Goal: Information Seeking & Learning: Learn about a topic

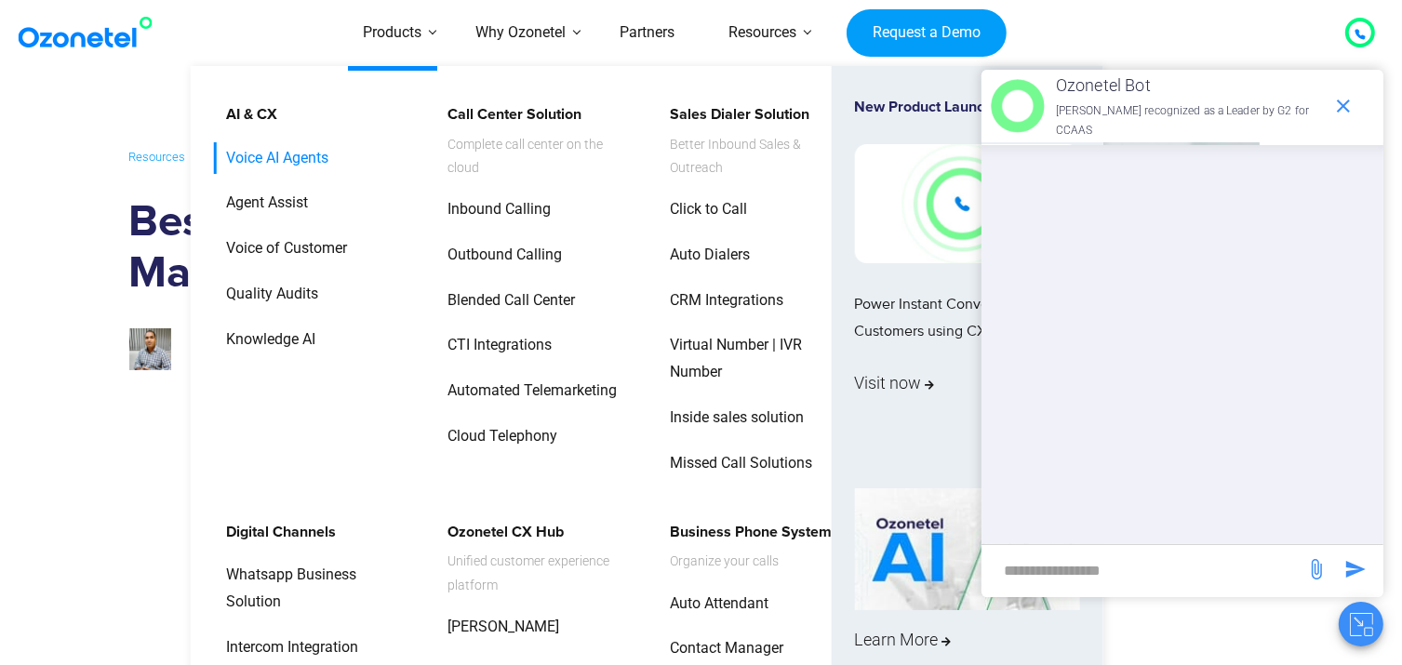
click at [292, 172] on link "Voice AI Agents" at bounding box center [272, 158] width 117 height 33
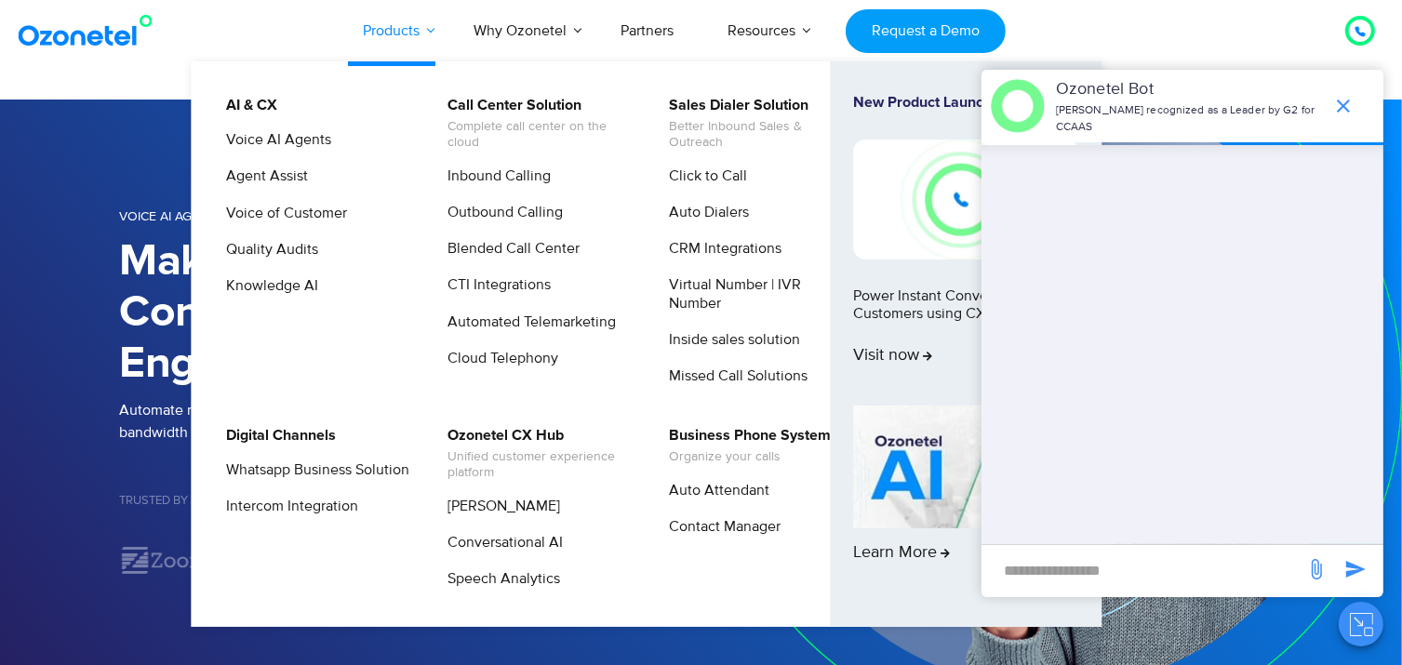
click at [407, 31] on link "Products" at bounding box center [391, 30] width 111 height 61
click at [483, 251] on link "Blended Call Center" at bounding box center [508, 248] width 147 height 23
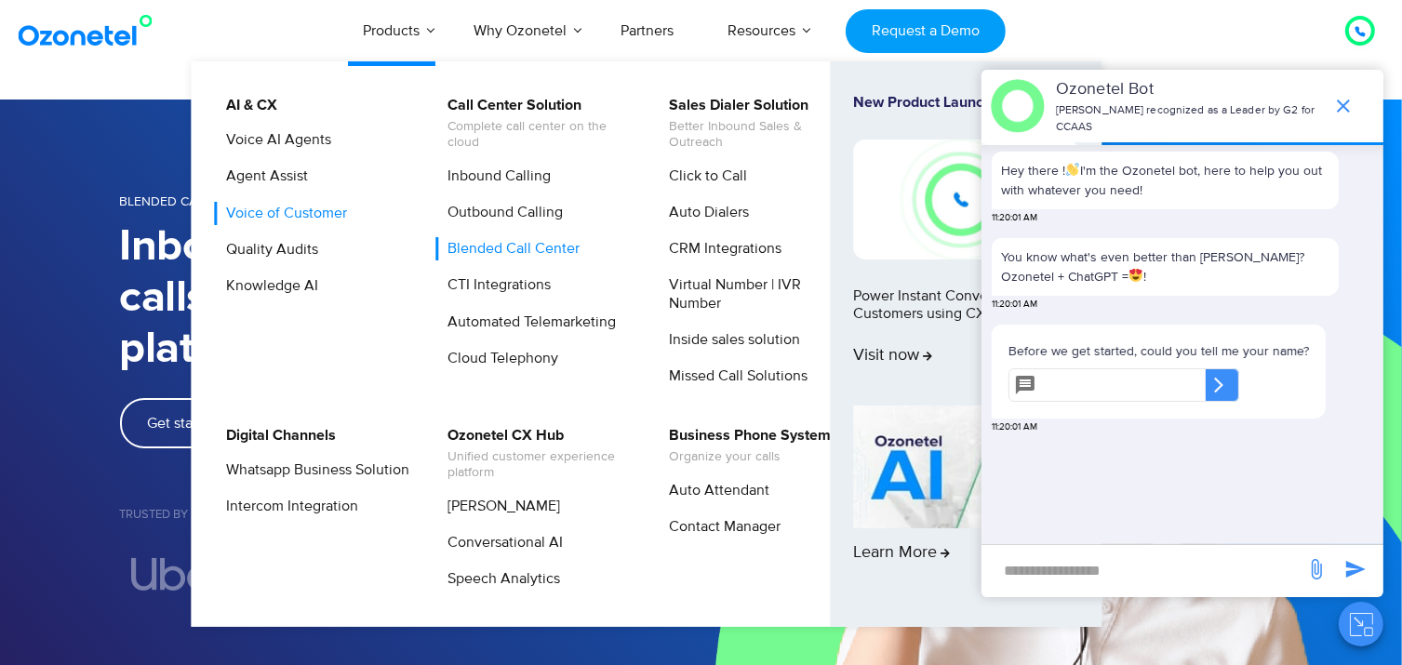
click at [249, 212] on link "Voice of Customer" at bounding box center [282, 213] width 136 height 23
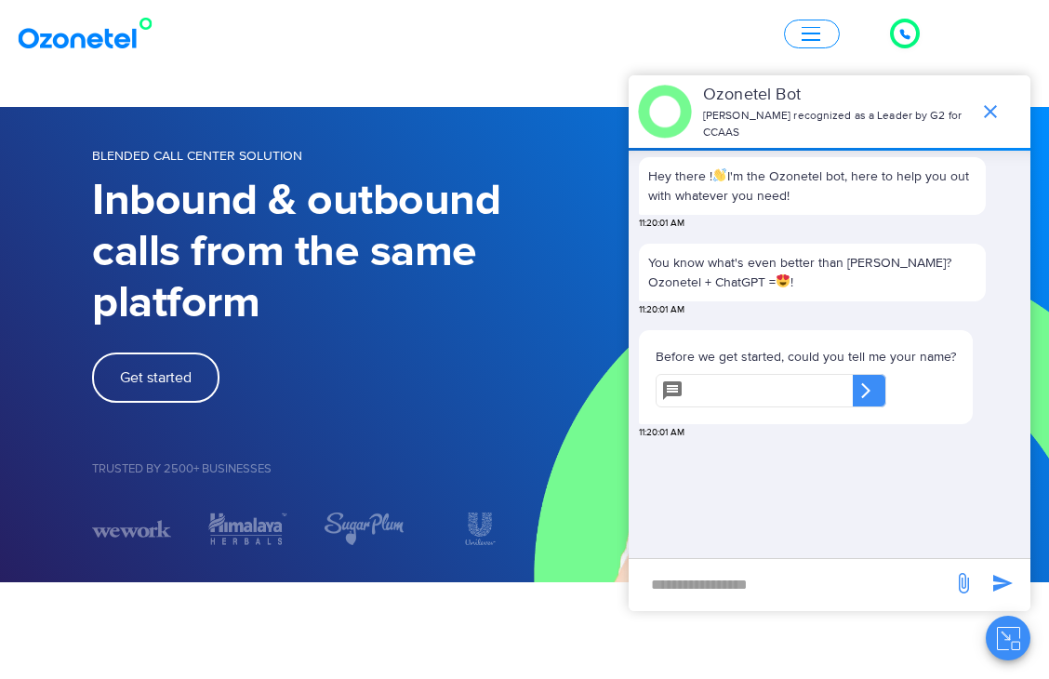
click at [809, 33] on span "button" at bounding box center [811, 34] width 19 height 2
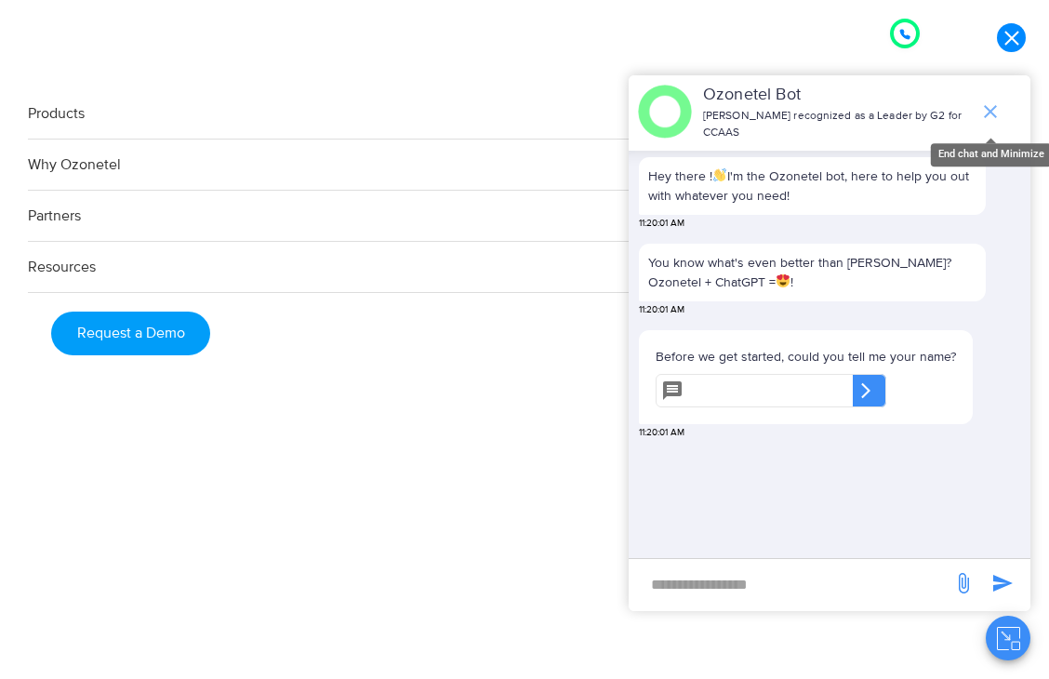
click at [997, 115] on icon "end chat or minimize" at bounding box center [991, 111] width 22 height 22
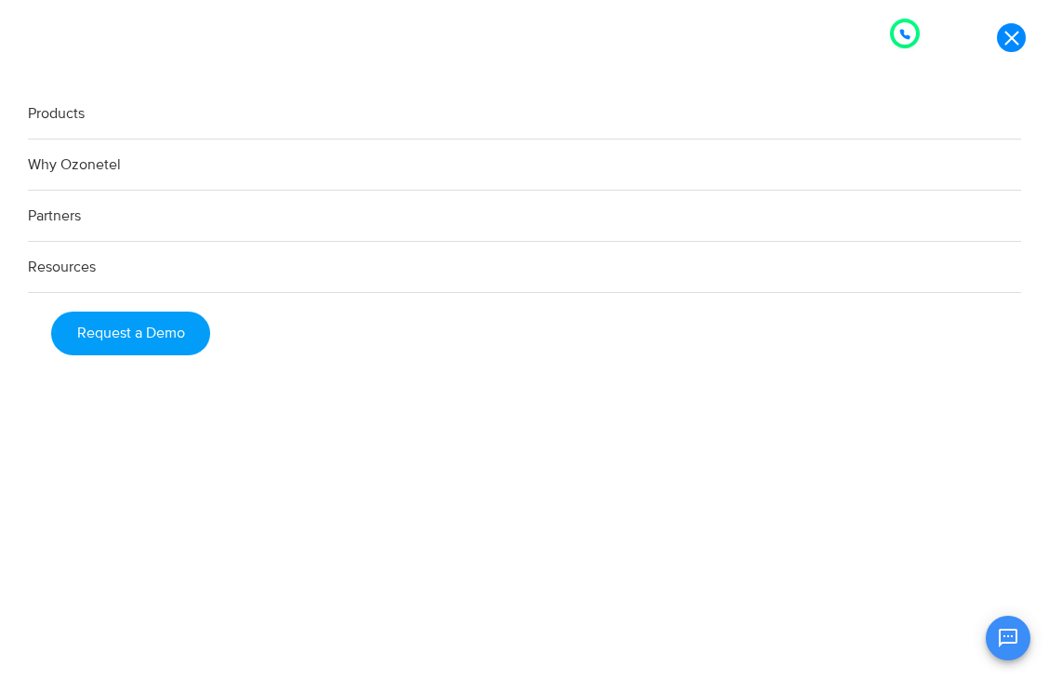
click at [51, 113] on link "Products" at bounding box center [525, 113] width 994 height 51
click at [1016, 32] on link at bounding box center [1011, 37] width 29 height 29
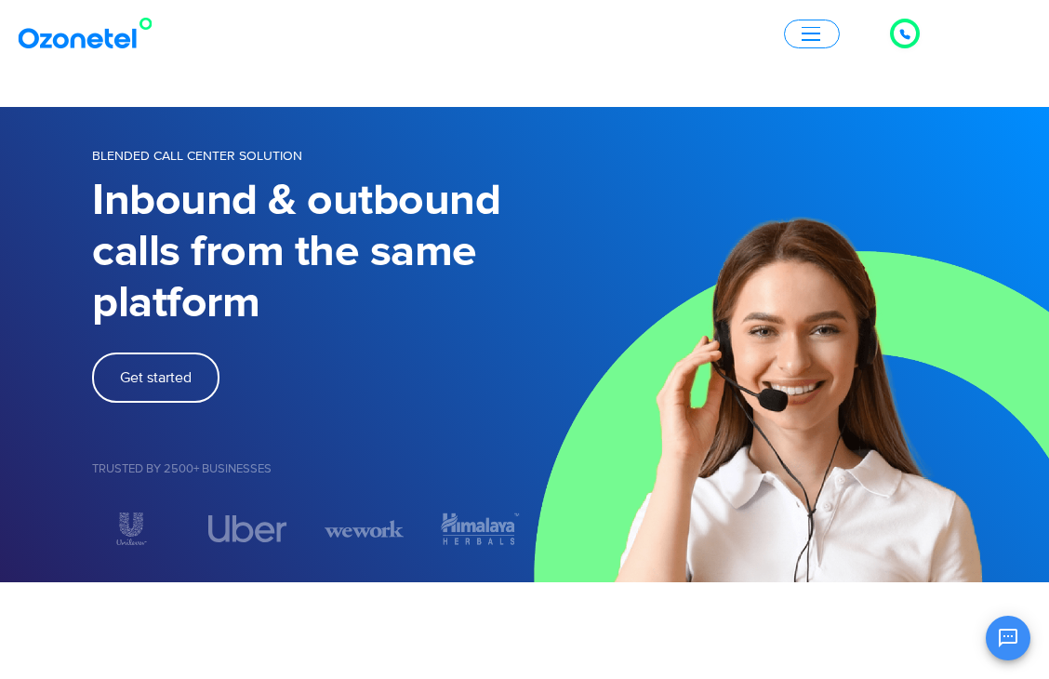
click at [810, 46] on button "button" at bounding box center [812, 34] width 56 height 29
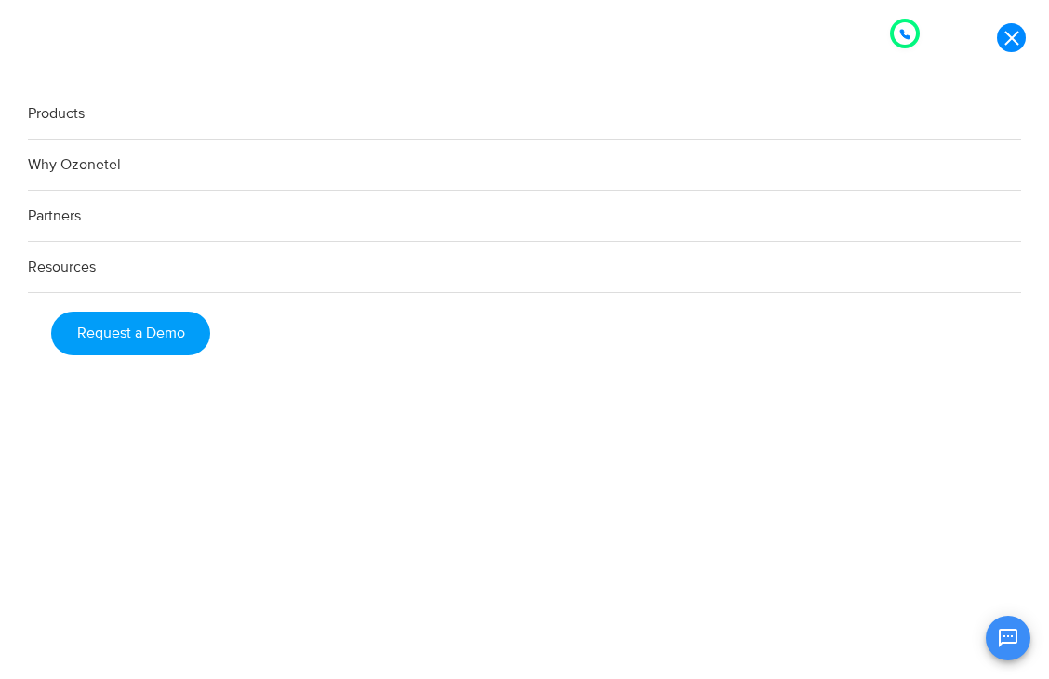
click at [153, 122] on link "Products" at bounding box center [525, 113] width 994 height 51
click at [30, 115] on link "Products" at bounding box center [525, 113] width 994 height 51
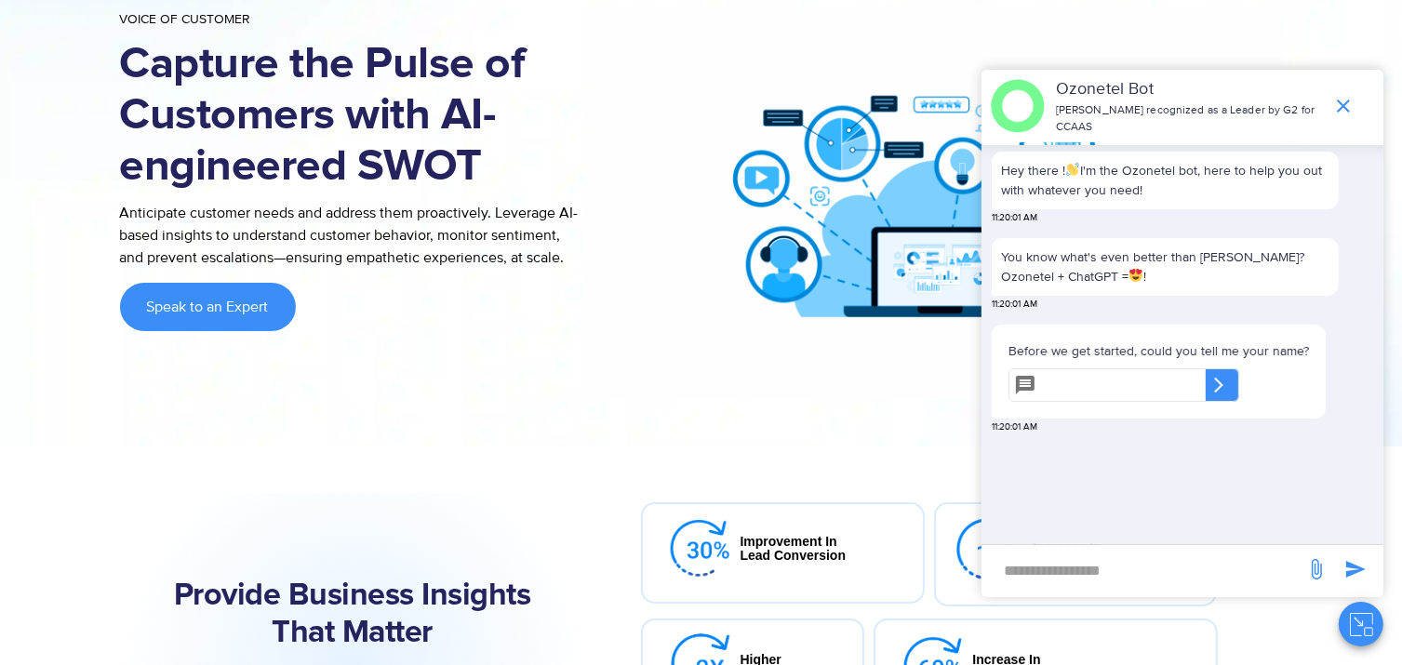
scroll to position [132, 0]
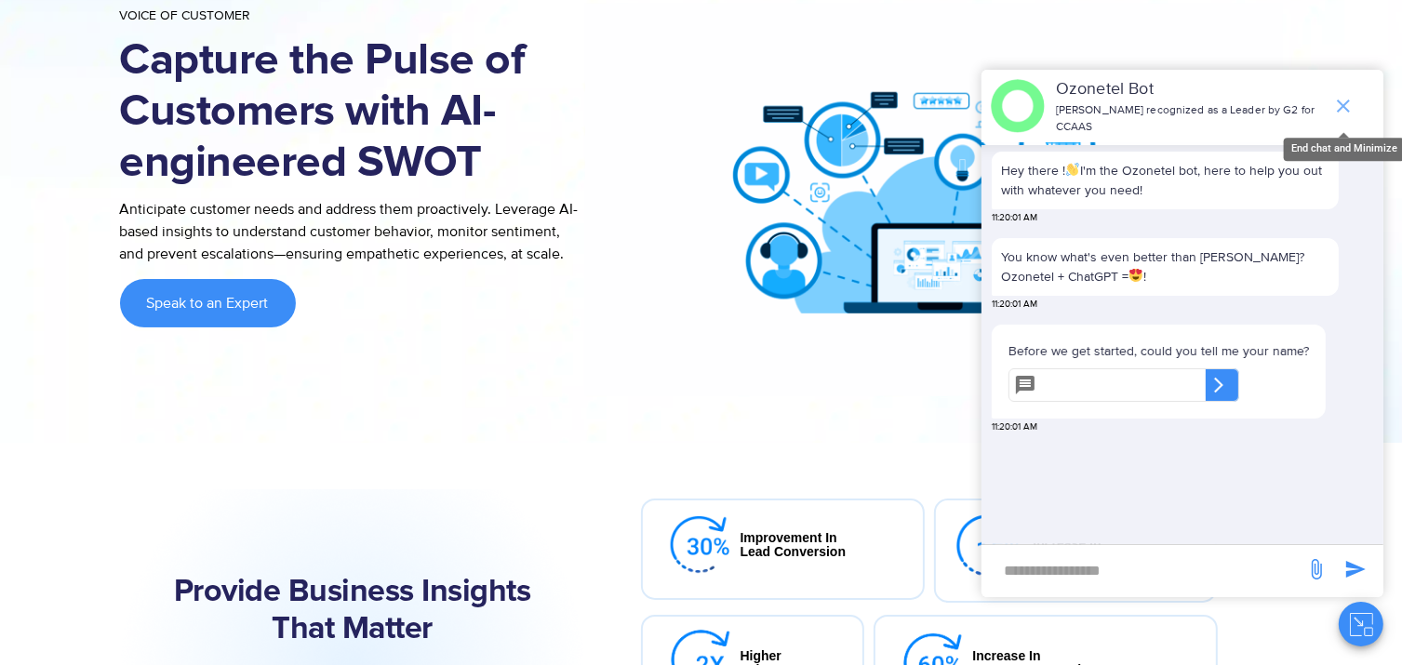
click at [1347, 95] on icon "end chat or minimize" at bounding box center [1343, 106] width 22 height 22
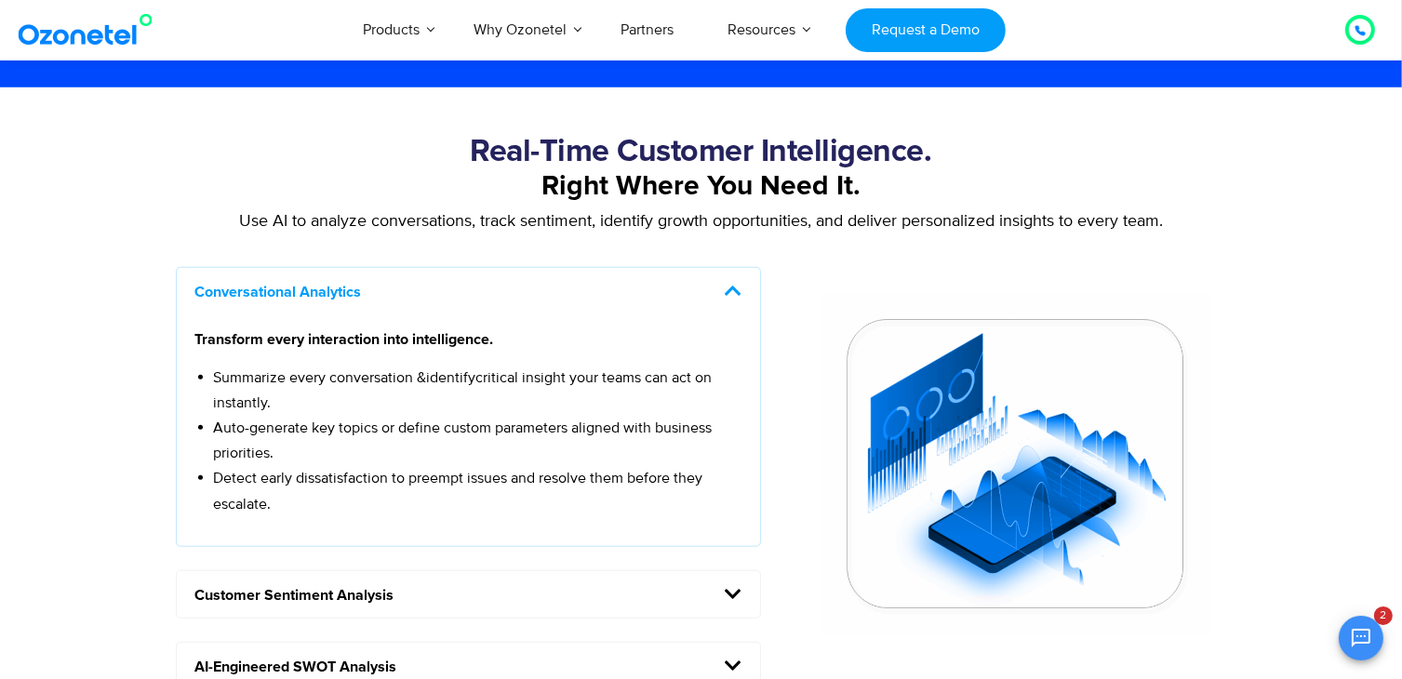
scroll to position [1458, 0]
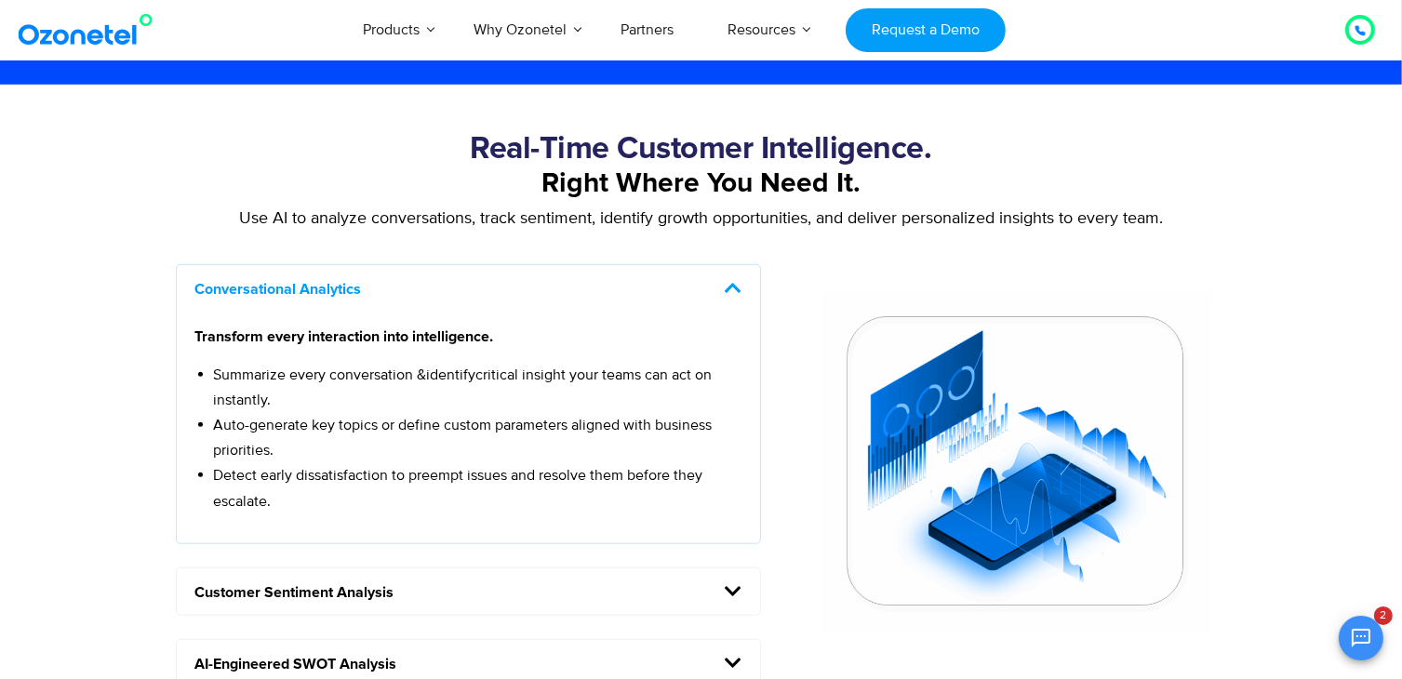
click at [741, 593] on icon at bounding box center [733, 591] width 17 height 19
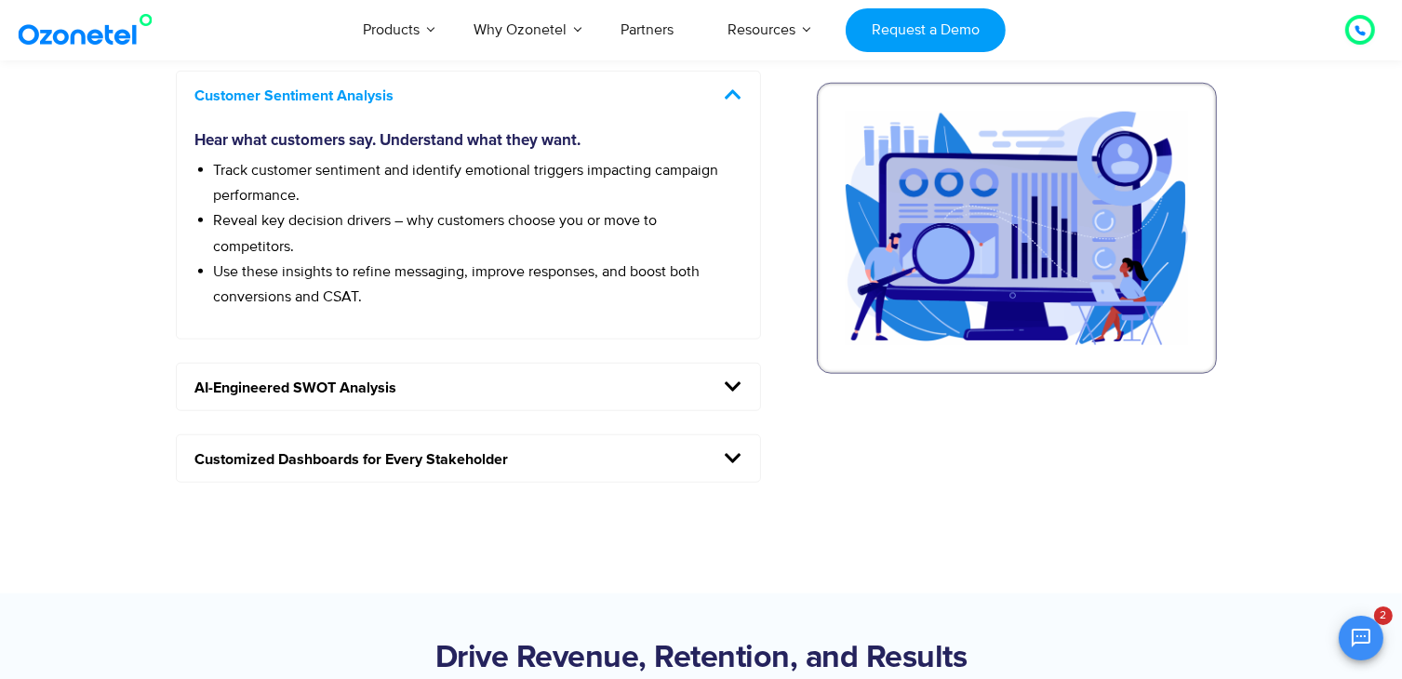
scroll to position [1731, 0]
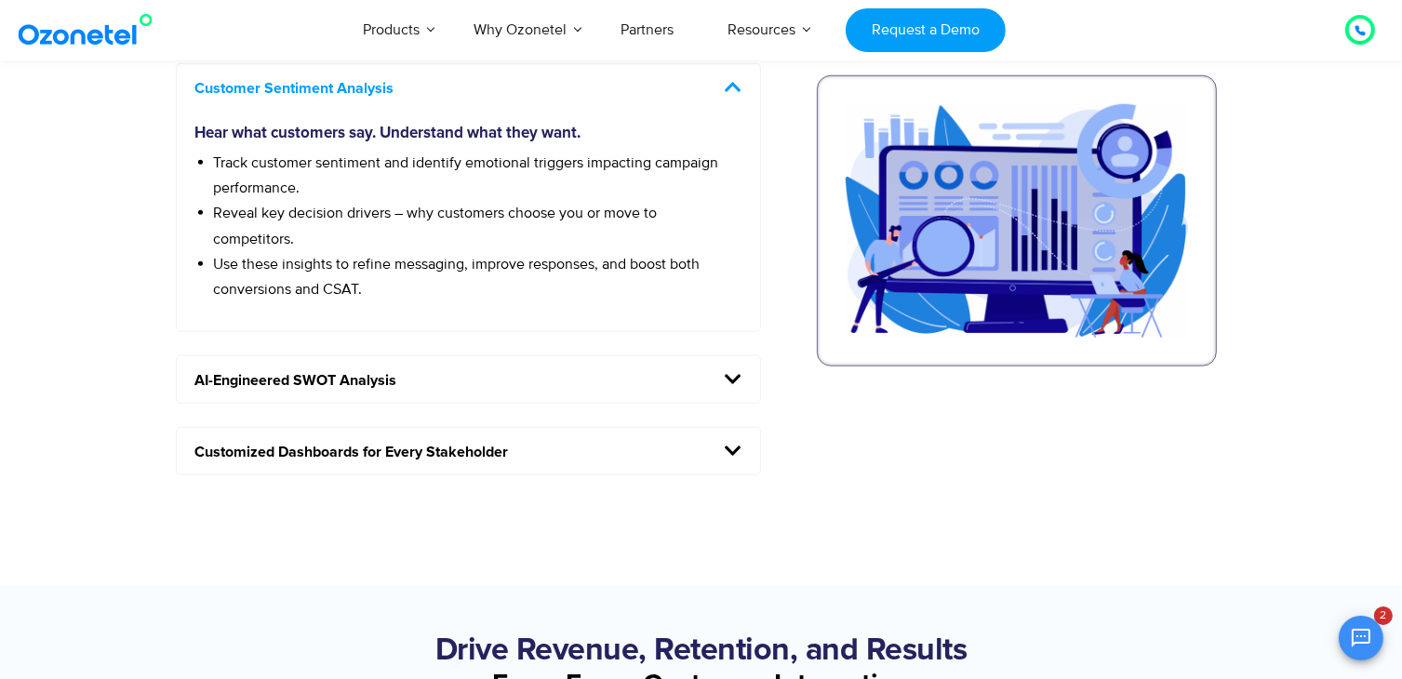
click at [707, 407] on div "Conversational Analytics Transform every interaction into intelligence. Summari…" at bounding box center [469, 234] width 586 height 485
click at [707, 380] on h5 "AI-Engineered SWOT Analysis" at bounding box center [469, 379] width 584 height 47
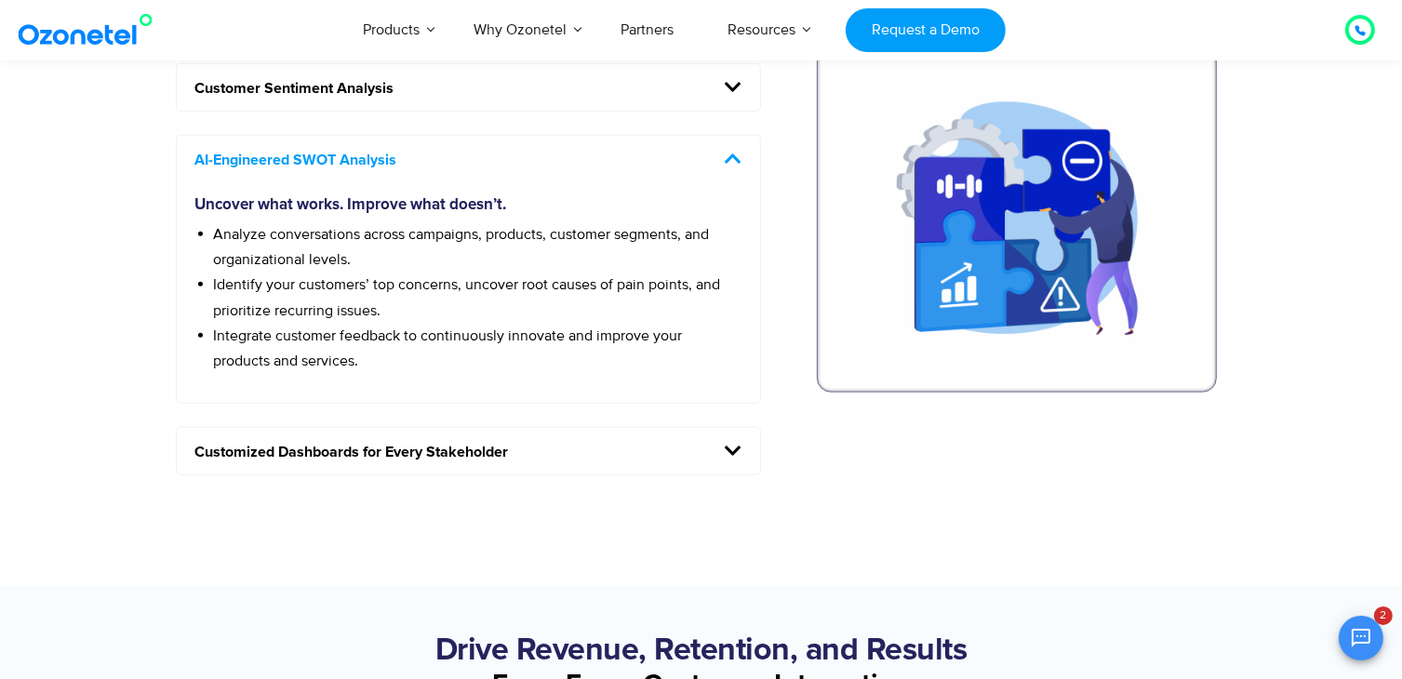
click at [726, 458] on icon at bounding box center [733, 451] width 17 height 19
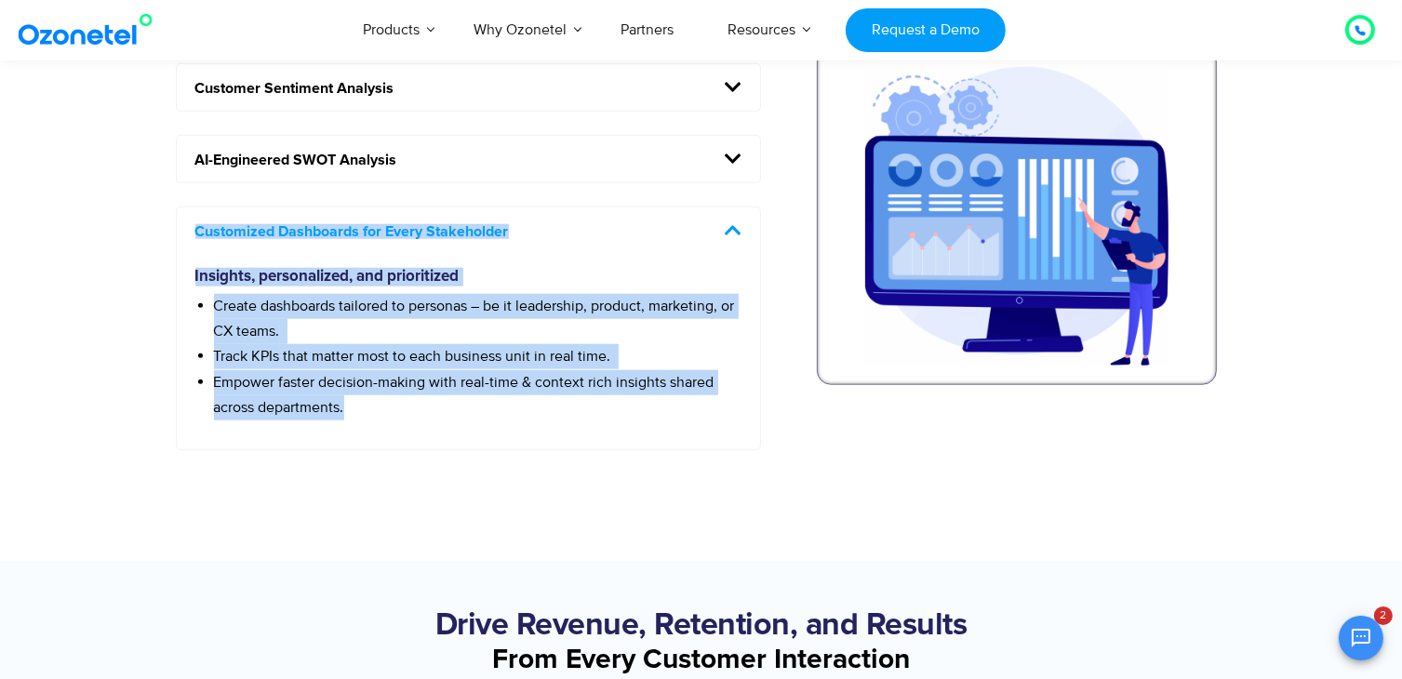
drag, startPoint x: 347, startPoint y: 407, endPoint x: 178, endPoint y: 247, distance: 233.0
click at [178, 247] on div "Customized Dashboards for Every Stakeholder Insights, personalized, and priorit…" at bounding box center [469, 329] width 586 height 244
copy div "Customized Dashboards for Every Stakeholder Insights, personalized, and priorit…"
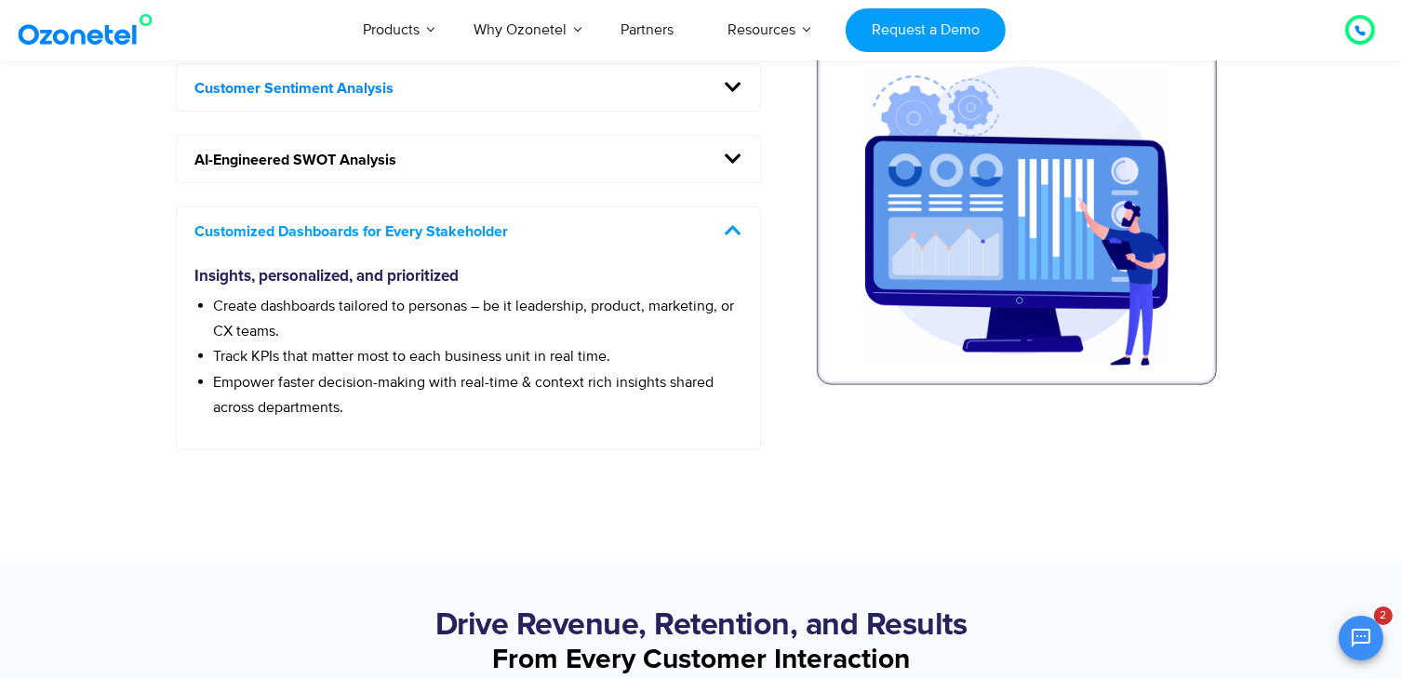
click at [342, 93] on link "Customer Sentiment Analysis" at bounding box center [294, 88] width 199 height 15
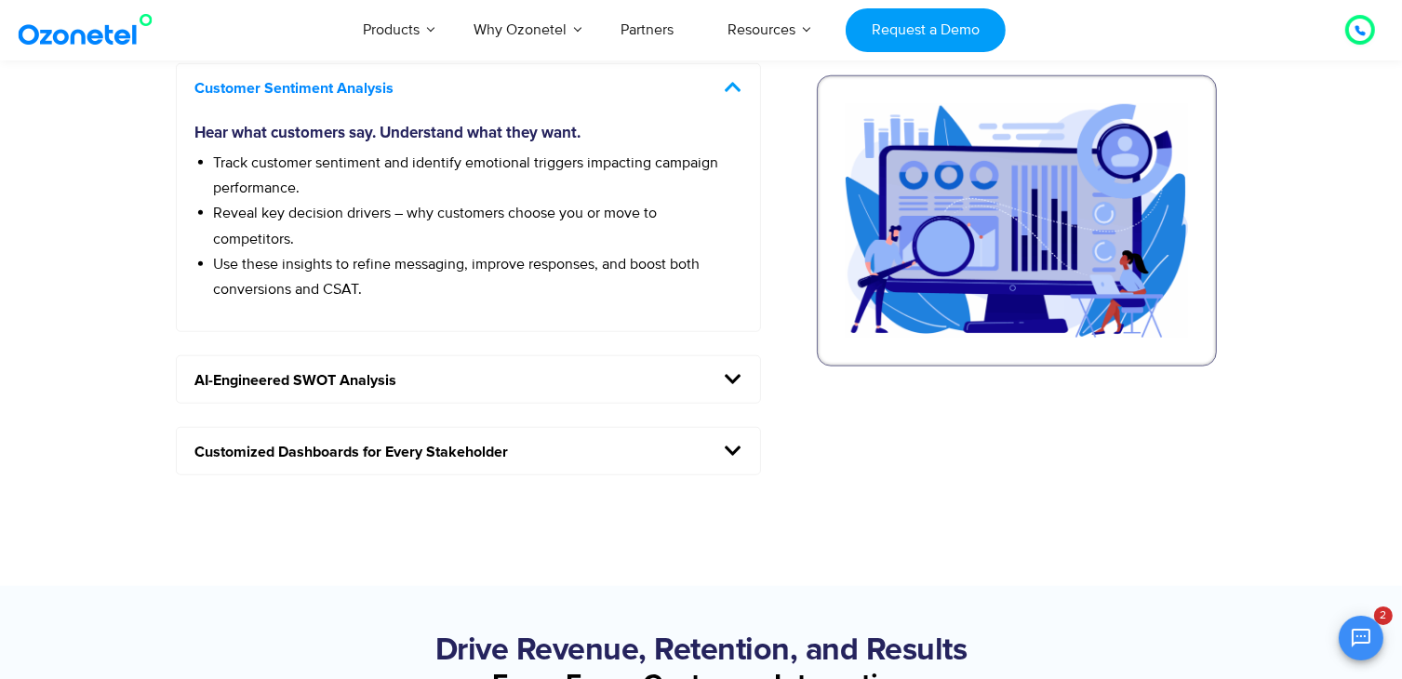
drag, startPoint x: 372, startPoint y: 295, endPoint x: 196, endPoint y: 81, distance: 277.0
click at [196, 81] on div "Customer Sentiment Analysis Hear what customers say. Understand what they want.…" at bounding box center [469, 198] width 586 height 270
copy div "Customer Sentiment Analysis Hear what customers say. Understand what they want.…"
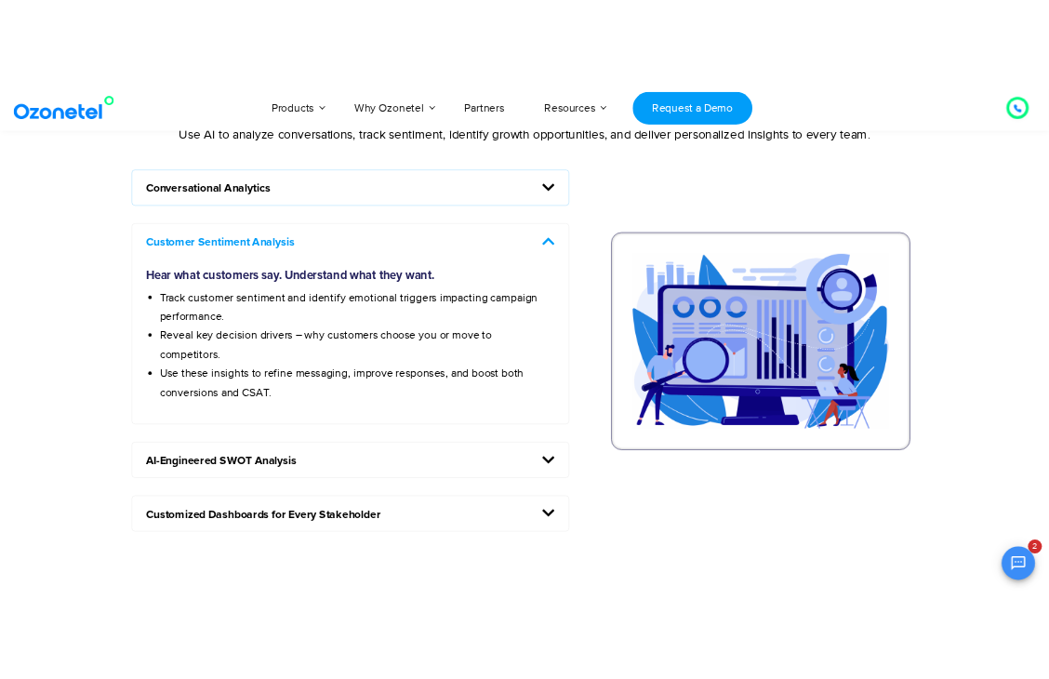
scroll to position [1572, 0]
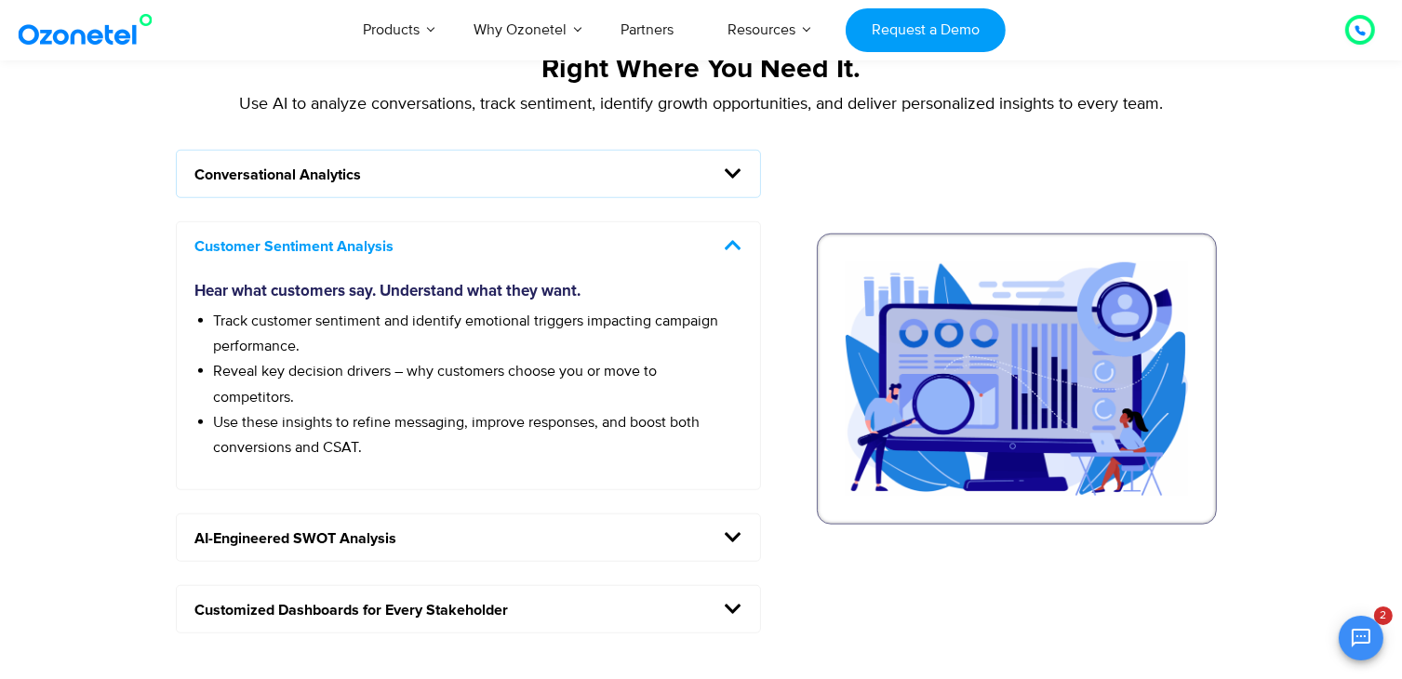
click at [745, 171] on h5 "Conversational Analytics" at bounding box center [469, 174] width 584 height 47
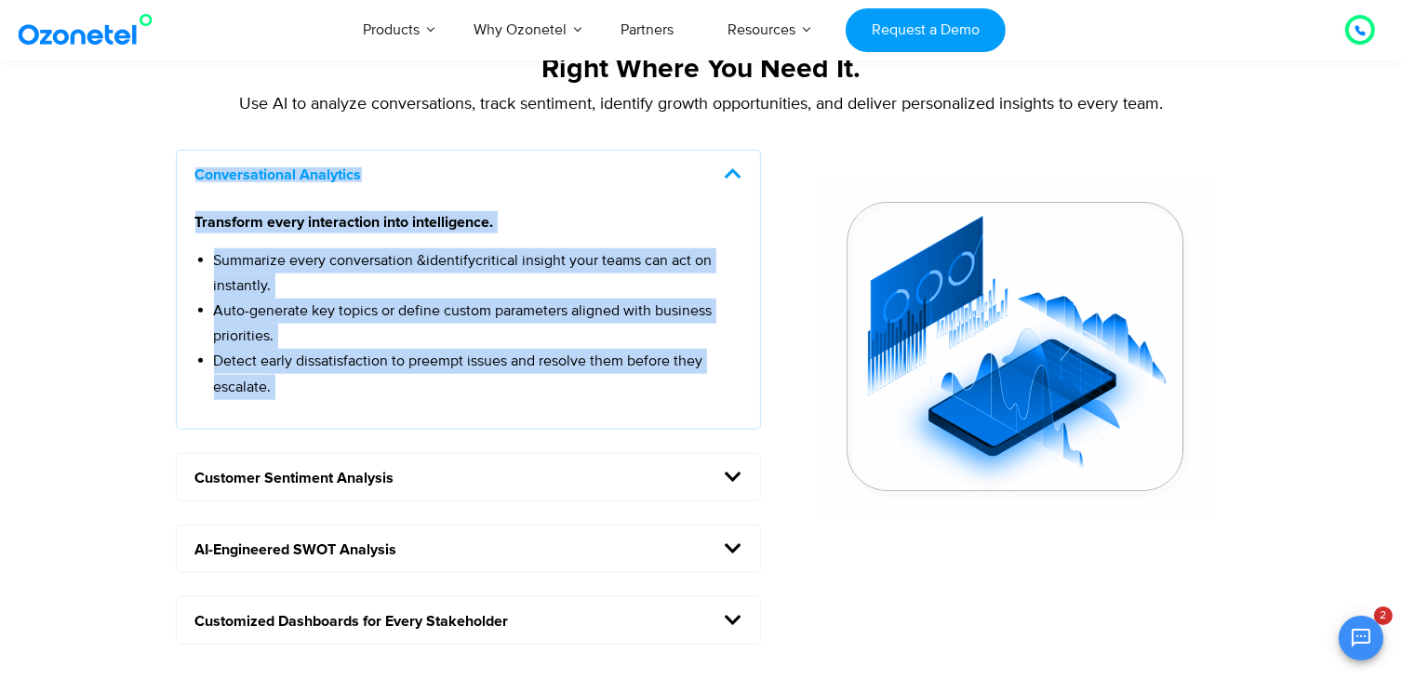
drag, startPoint x: 285, startPoint y: 386, endPoint x: 177, endPoint y: 177, distance: 235.5
click at [177, 177] on div "Conversational Analytics Transform every interaction into intelligence. Summari…" at bounding box center [469, 290] width 586 height 280
copy div "Conversational Analytics Transform every interaction into intelligence. Summari…"
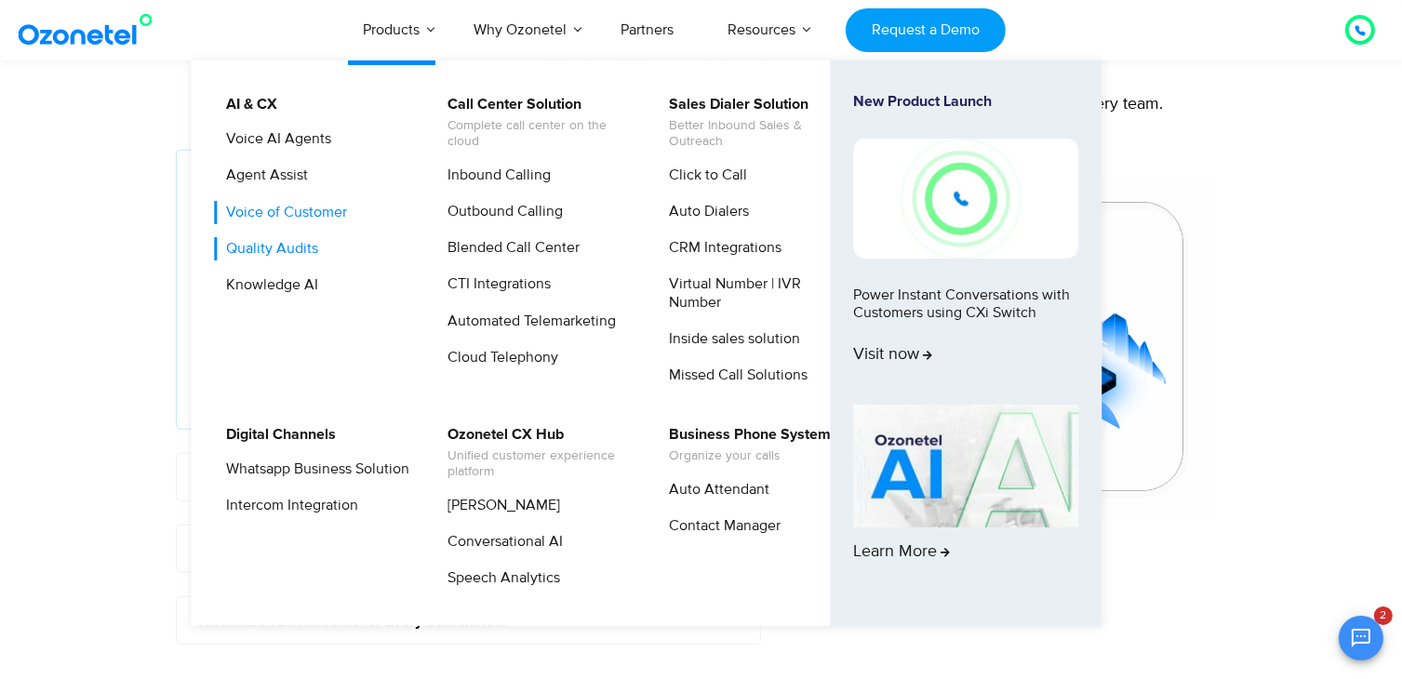
click at [247, 247] on link "Quality Audits" at bounding box center [267, 248] width 107 height 23
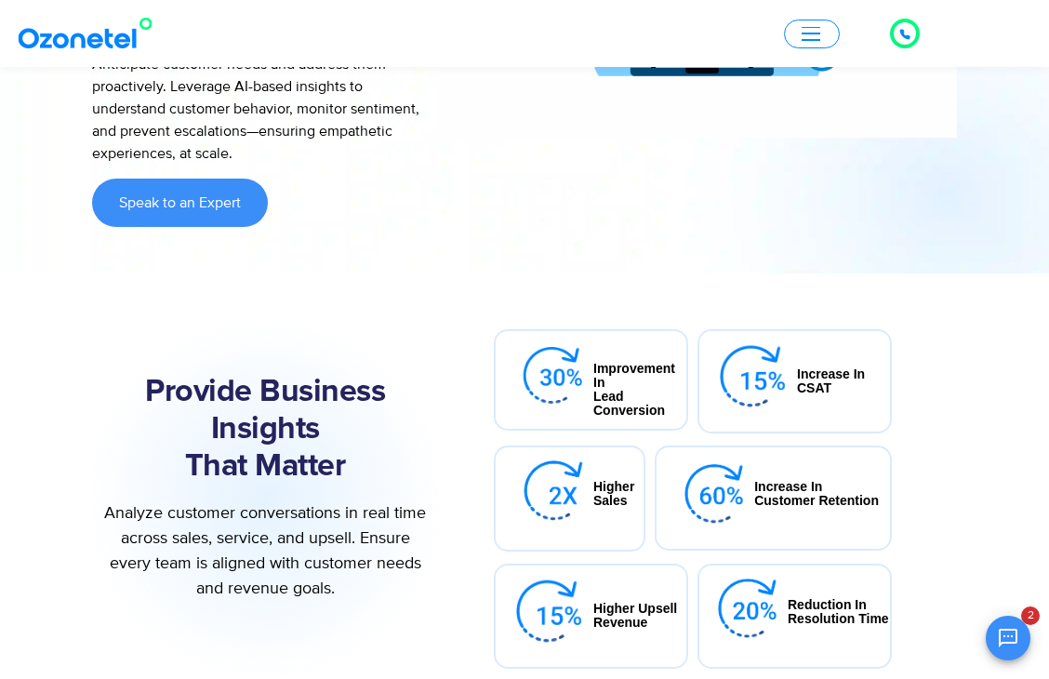
scroll to position [0, 0]
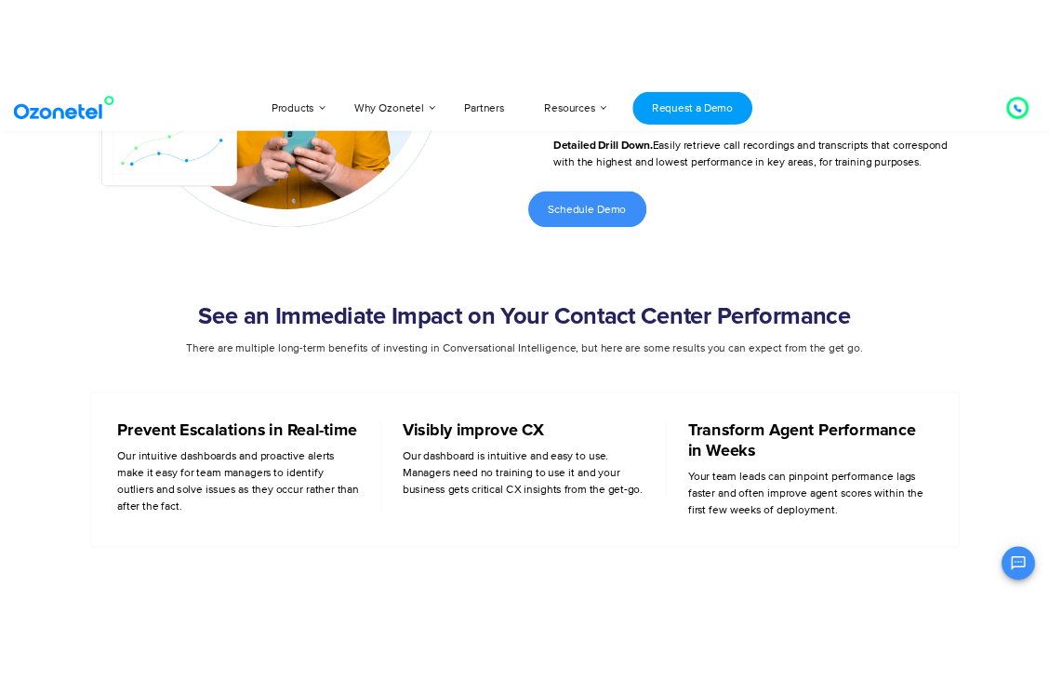
scroll to position [2228, 0]
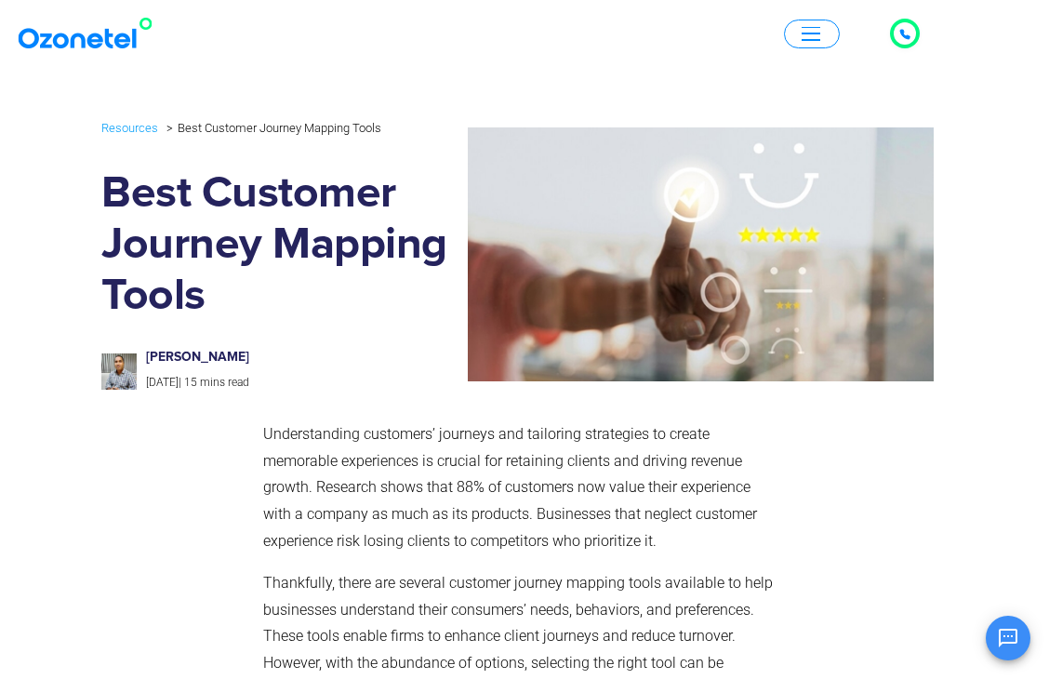
scroll to position [245, 0]
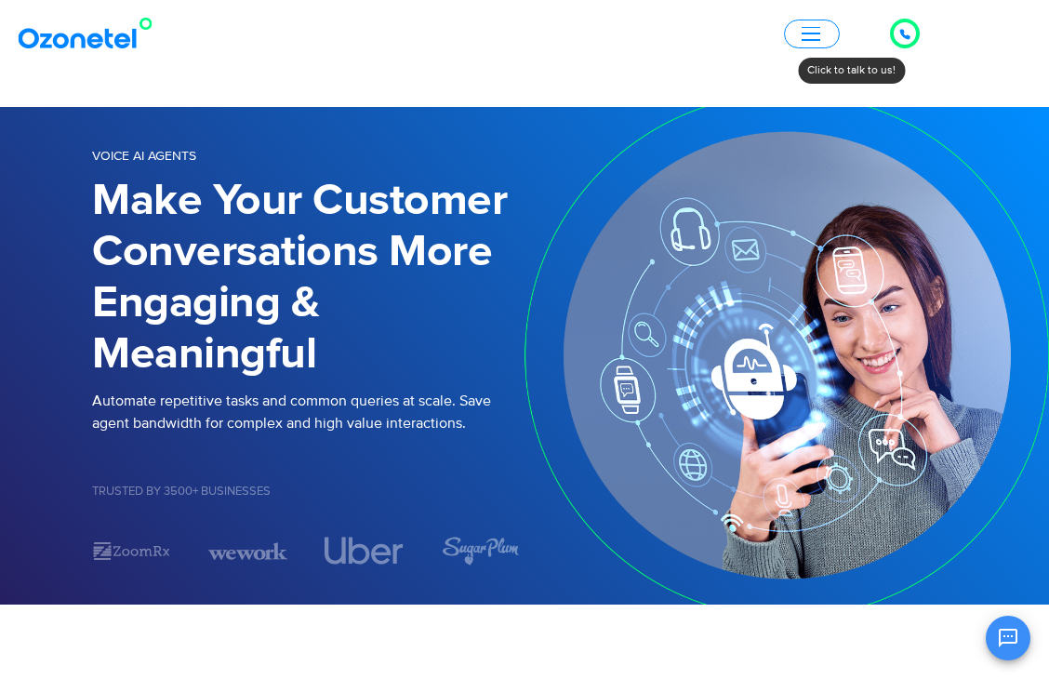
click at [82, 42] on img at bounding box center [89, 33] width 151 height 33
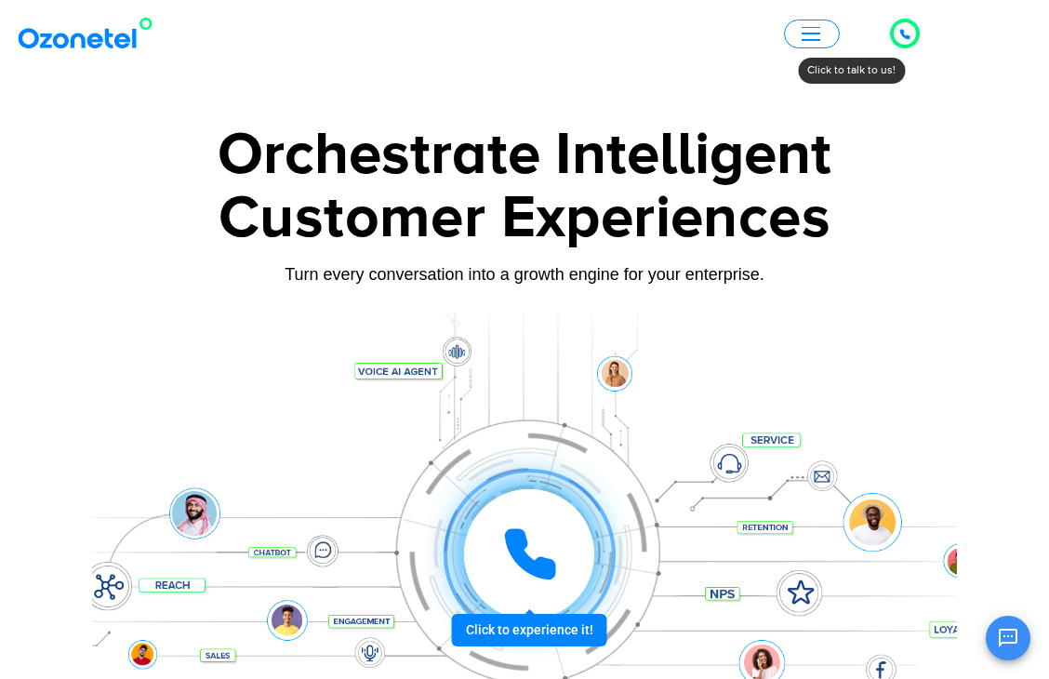
click at [815, 29] on span "button" at bounding box center [811, 34] width 19 height 14
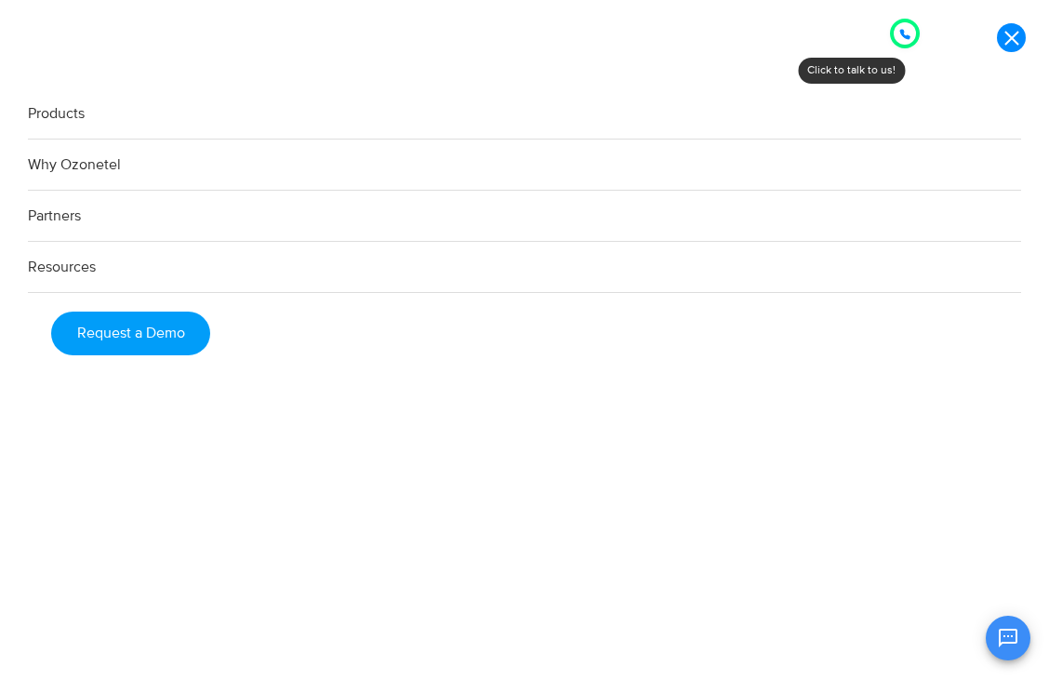
click at [127, 118] on link "Products" at bounding box center [525, 113] width 994 height 51
click at [30, 120] on link "Products" at bounding box center [525, 113] width 994 height 51
click at [37, 113] on link "Products" at bounding box center [525, 113] width 994 height 51
click at [70, 109] on link "Products" at bounding box center [525, 113] width 994 height 51
click at [1023, 38] on link at bounding box center [1011, 37] width 29 height 29
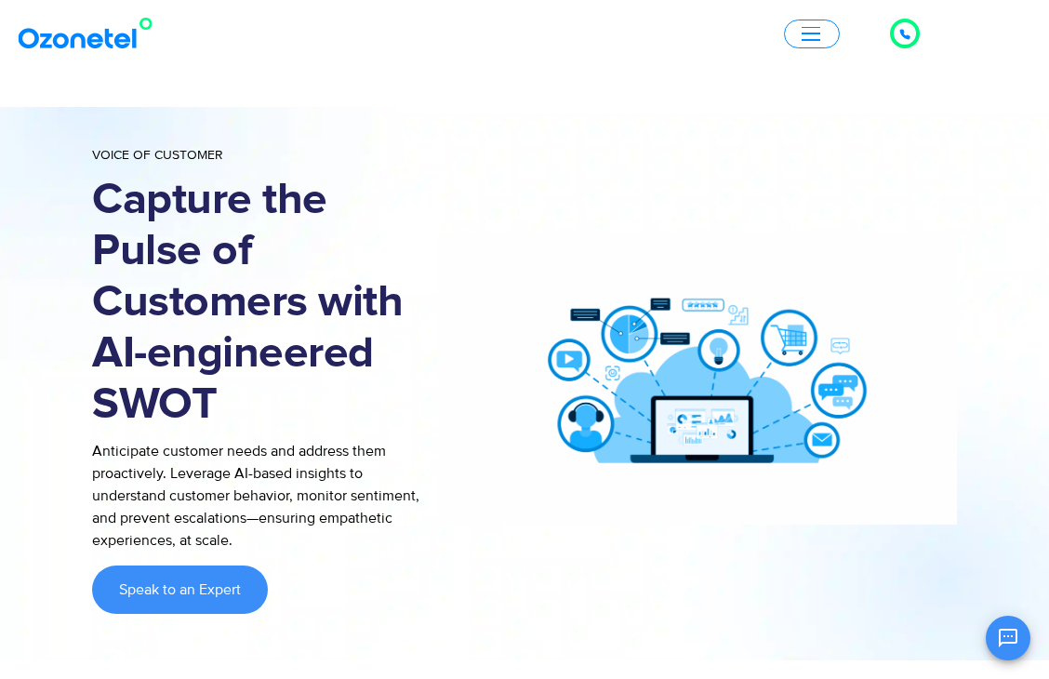
scroll to position [206, 0]
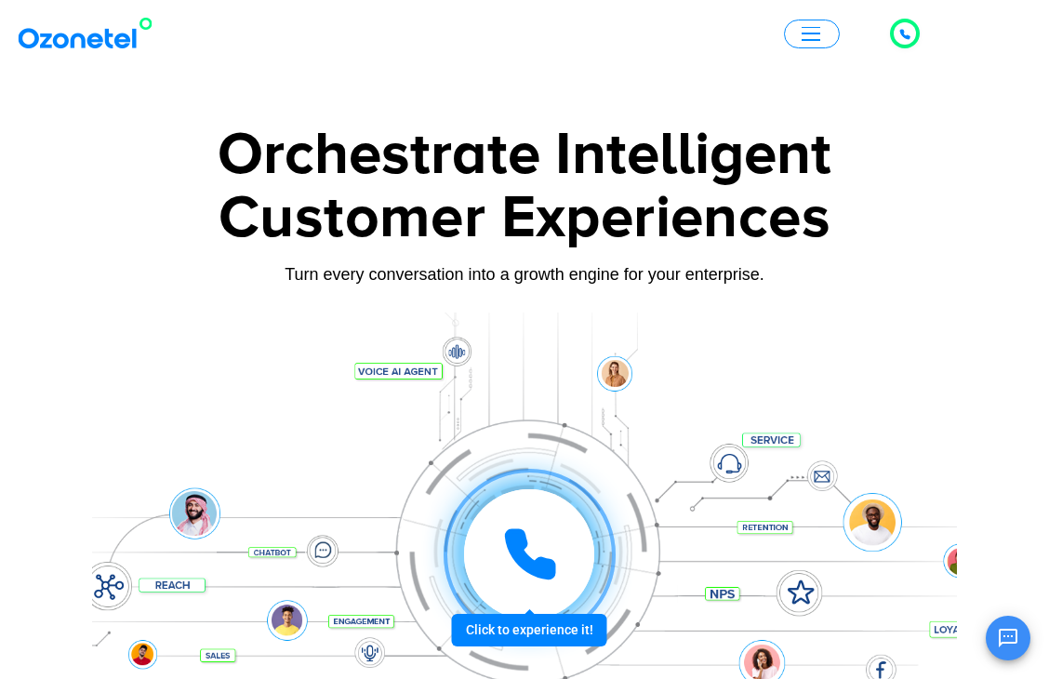
click at [815, 37] on span "button" at bounding box center [811, 34] width 19 height 14
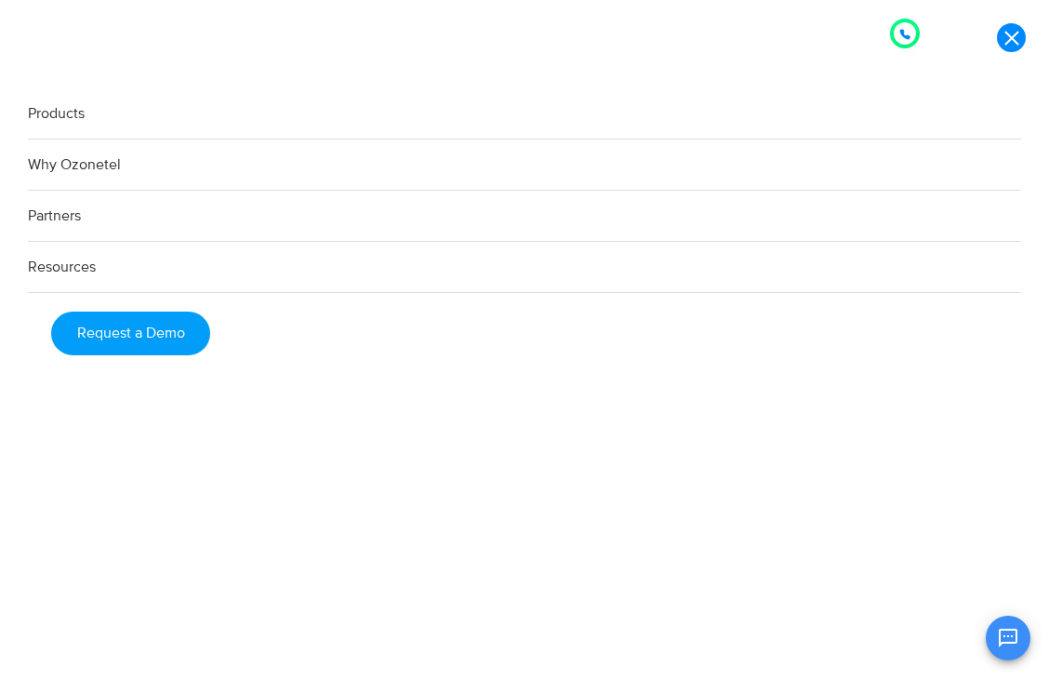
click at [63, 157] on link "Why Ozonetel" at bounding box center [525, 165] width 994 height 51
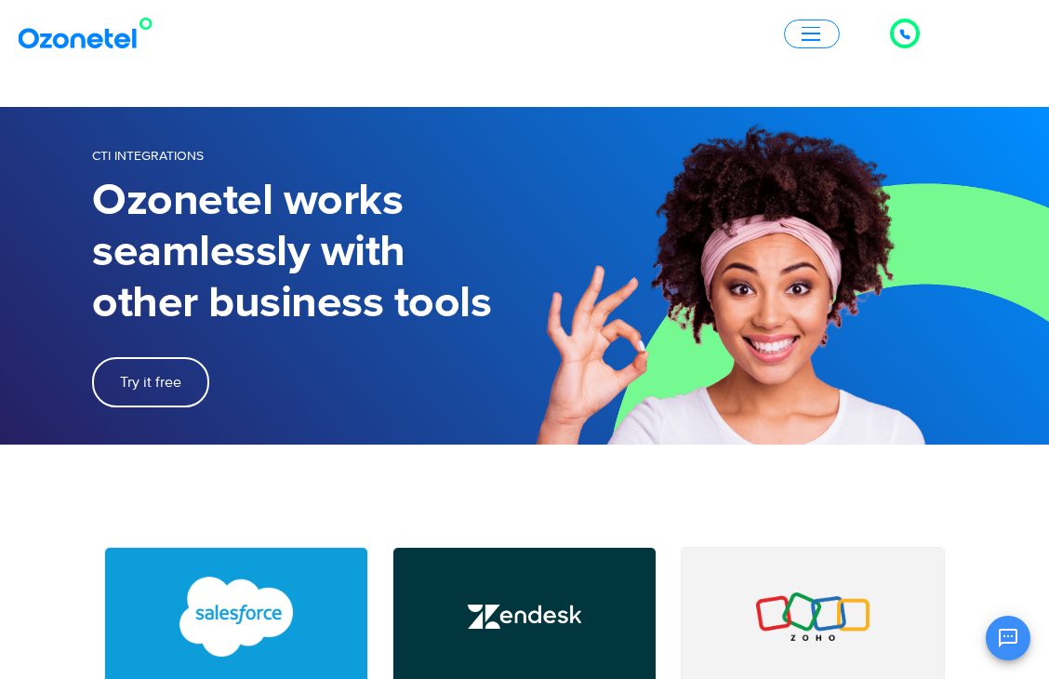
scroll to position [206, 0]
click at [814, 42] on button "button" at bounding box center [812, 34] width 56 height 29
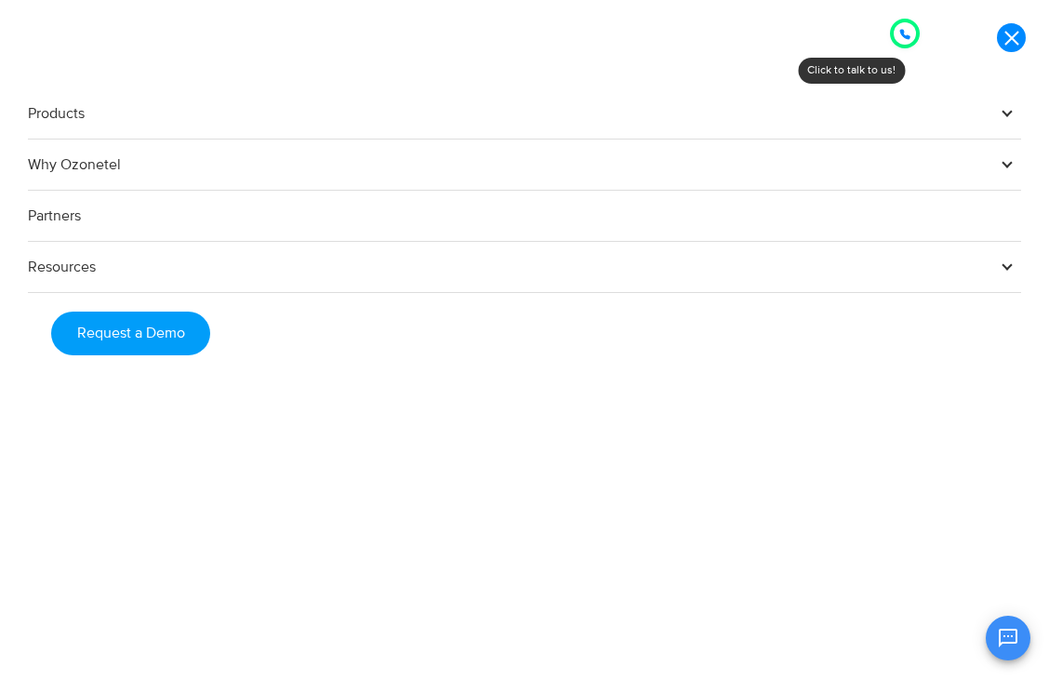
click at [423, 116] on link "Products" at bounding box center [525, 113] width 994 height 51
click at [1009, 112] on span at bounding box center [1008, 112] width 28 height 28
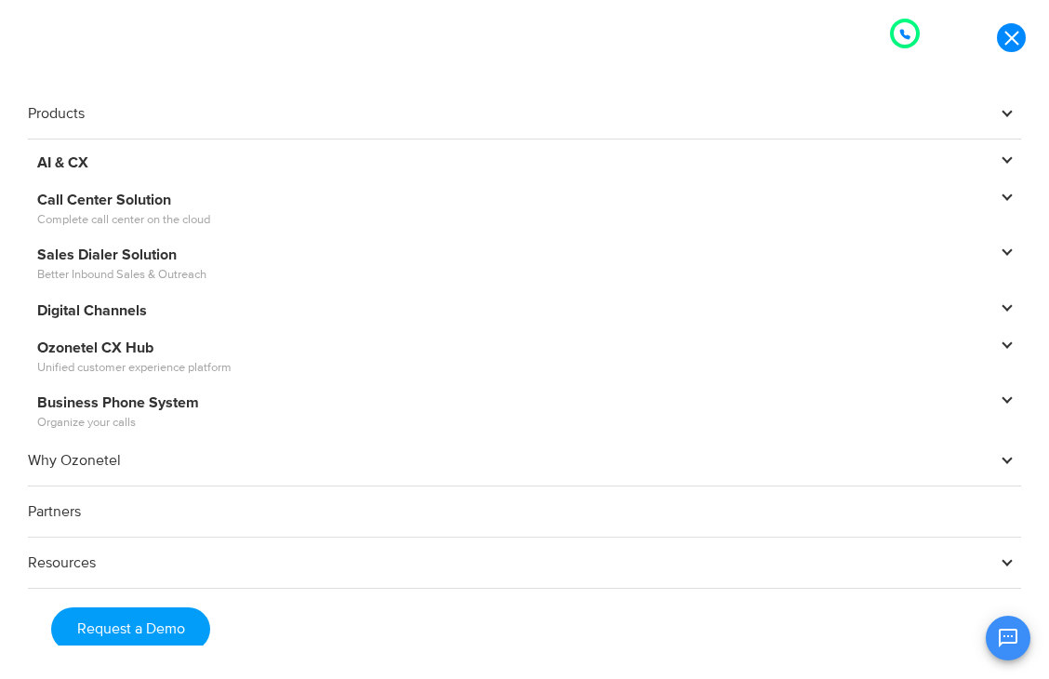
scroll to position [4, 0]
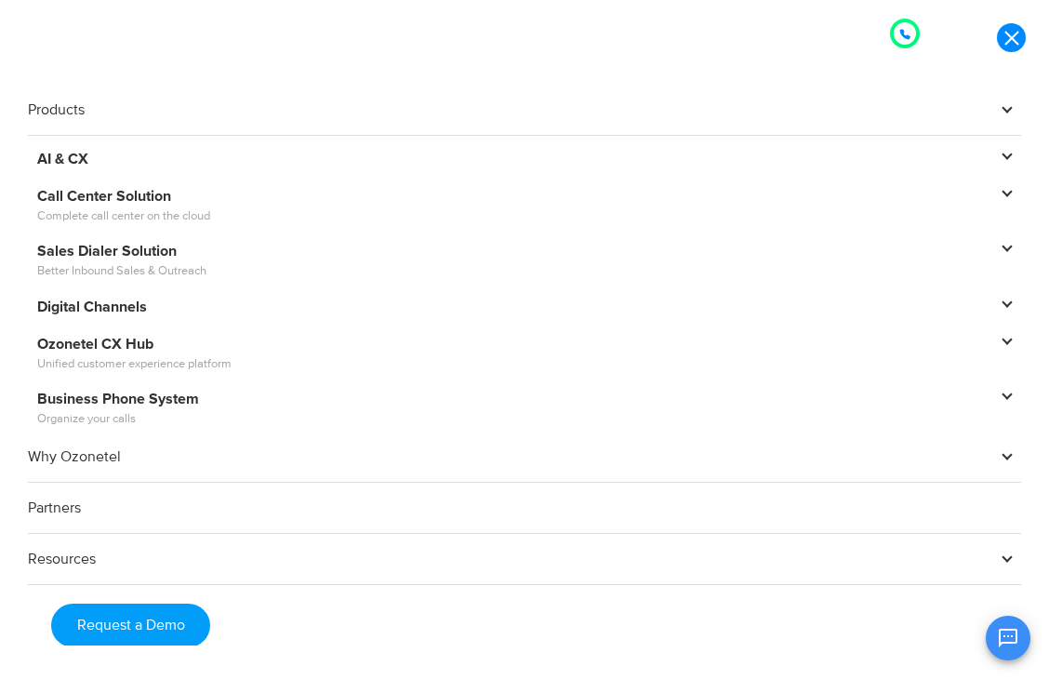
click at [994, 190] on span at bounding box center [1008, 192] width 28 height 28
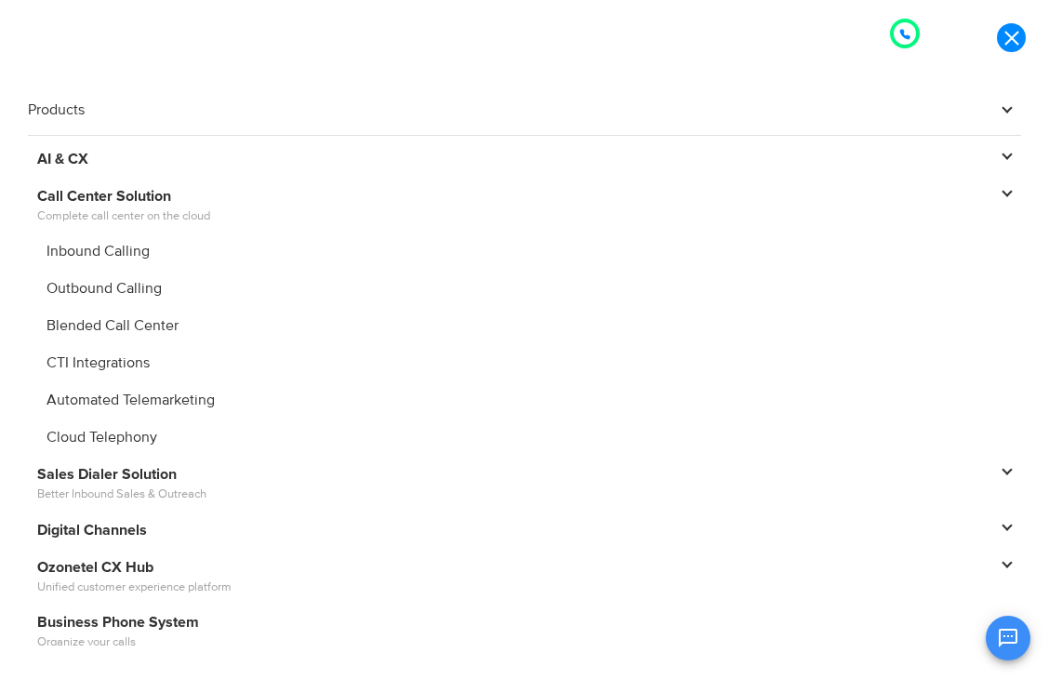
click at [994, 154] on span at bounding box center [1008, 154] width 28 height 28
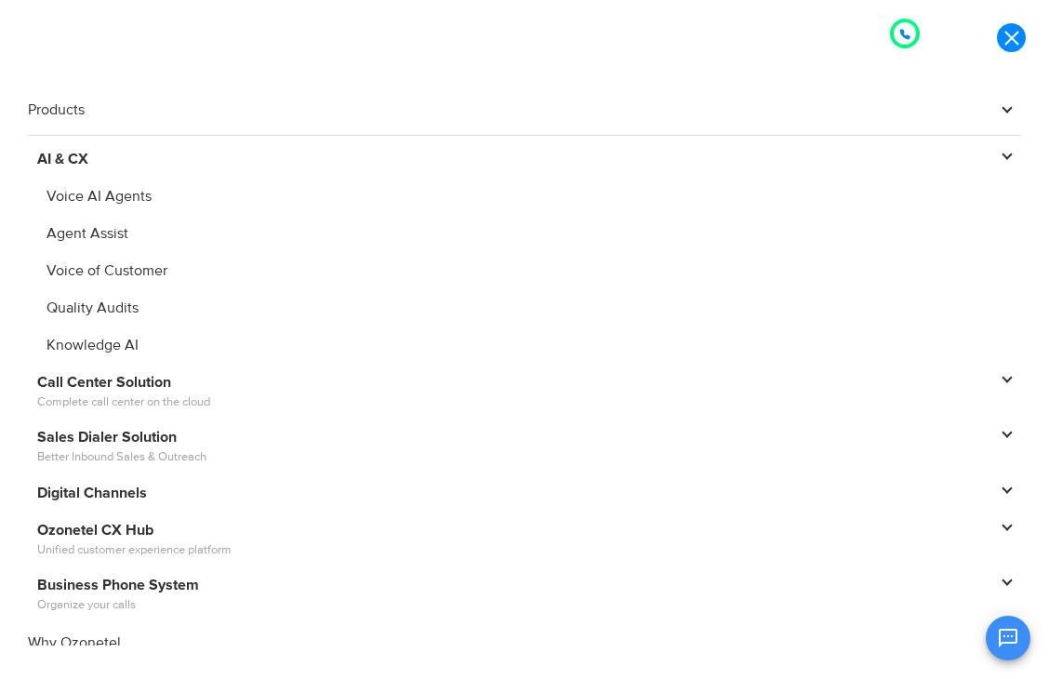
click at [100, 343] on link "Knowledge AI" at bounding box center [525, 345] width 994 height 28
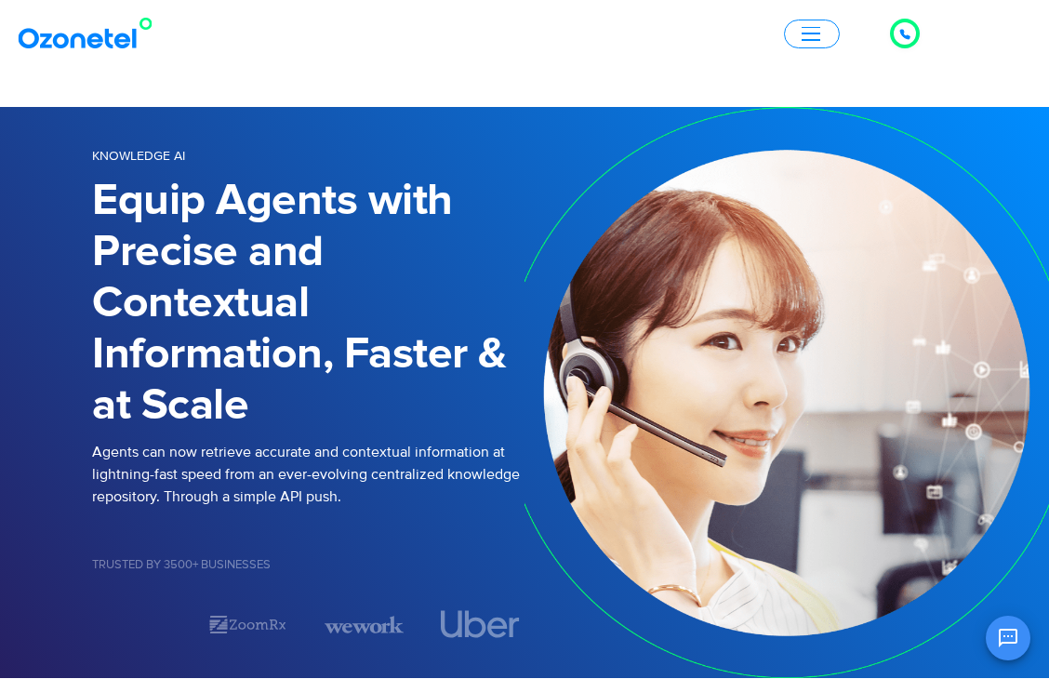
click at [810, 38] on span "button" at bounding box center [811, 34] width 19 height 14
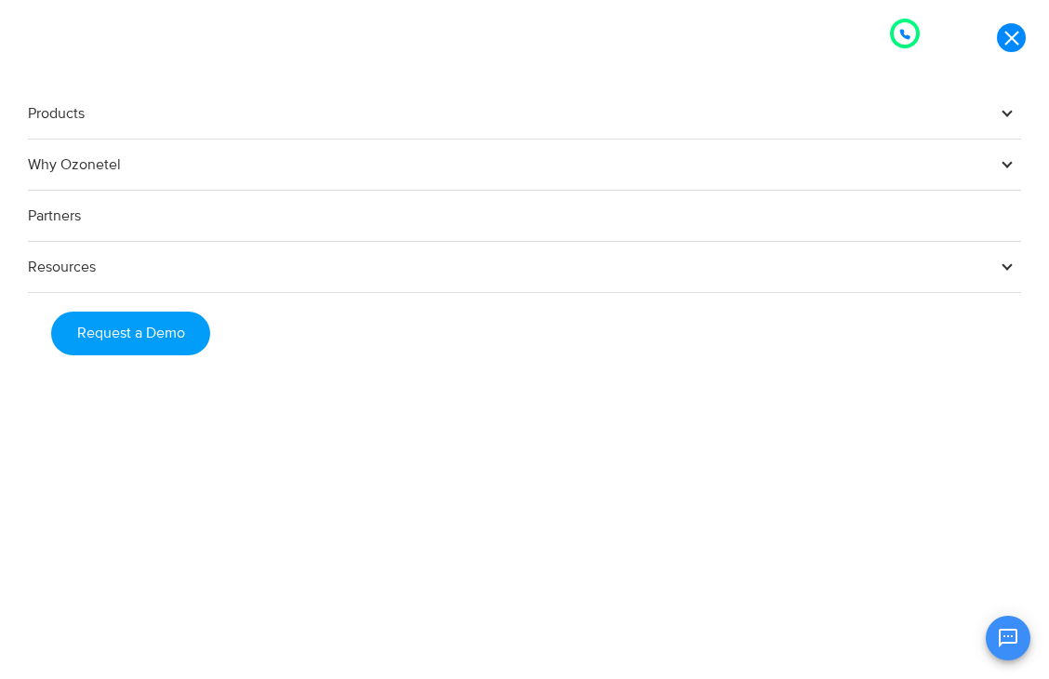
click at [1011, 118] on span at bounding box center [1008, 112] width 28 height 28
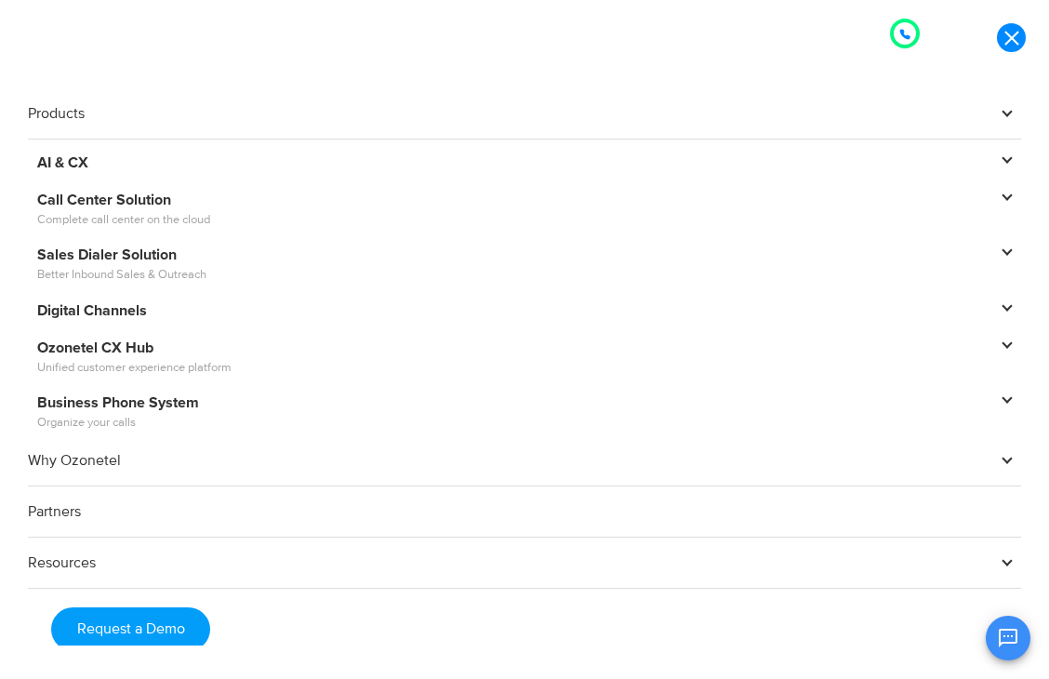
click at [996, 164] on span at bounding box center [1008, 158] width 28 height 28
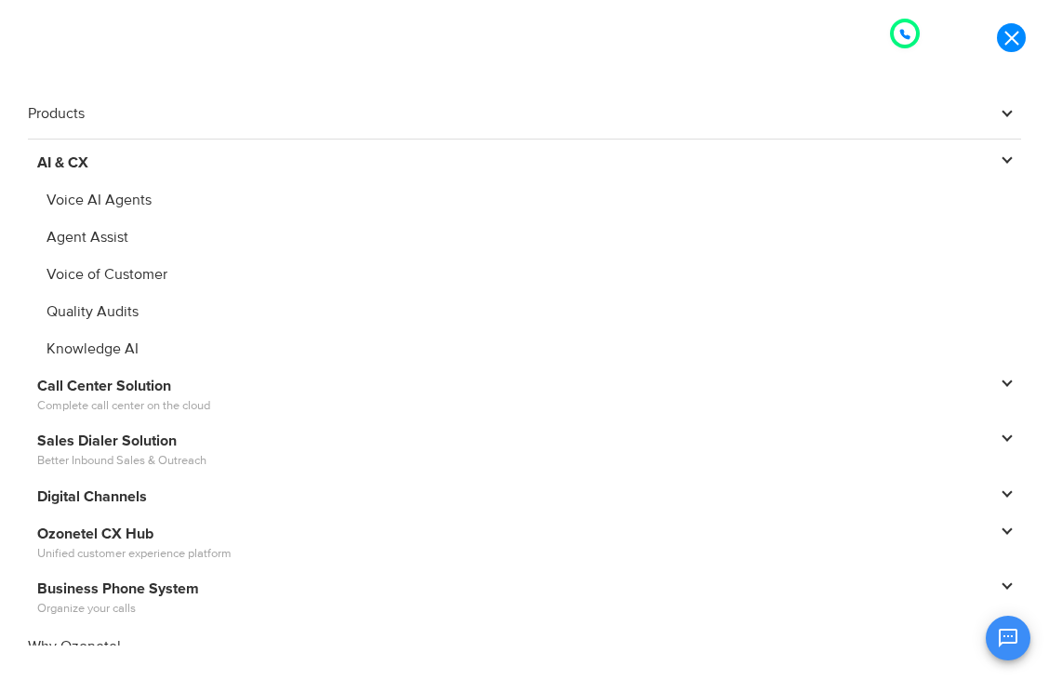
click at [103, 232] on link "Agent Assist" at bounding box center [525, 237] width 994 height 28
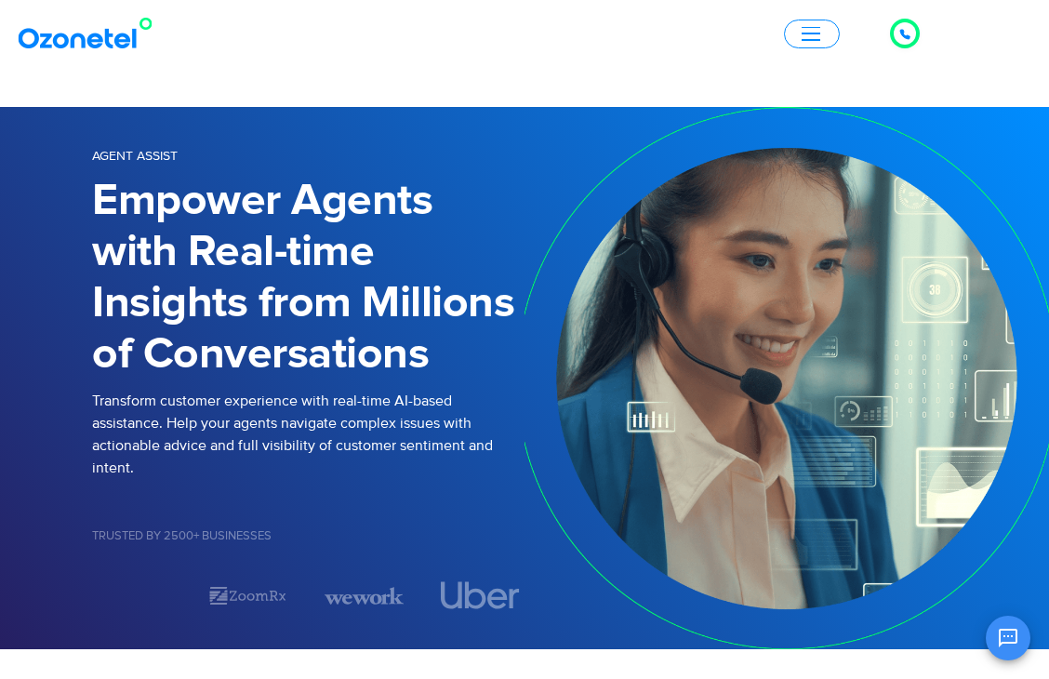
scroll to position [204, 0]
click at [811, 42] on button "button" at bounding box center [812, 34] width 56 height 29
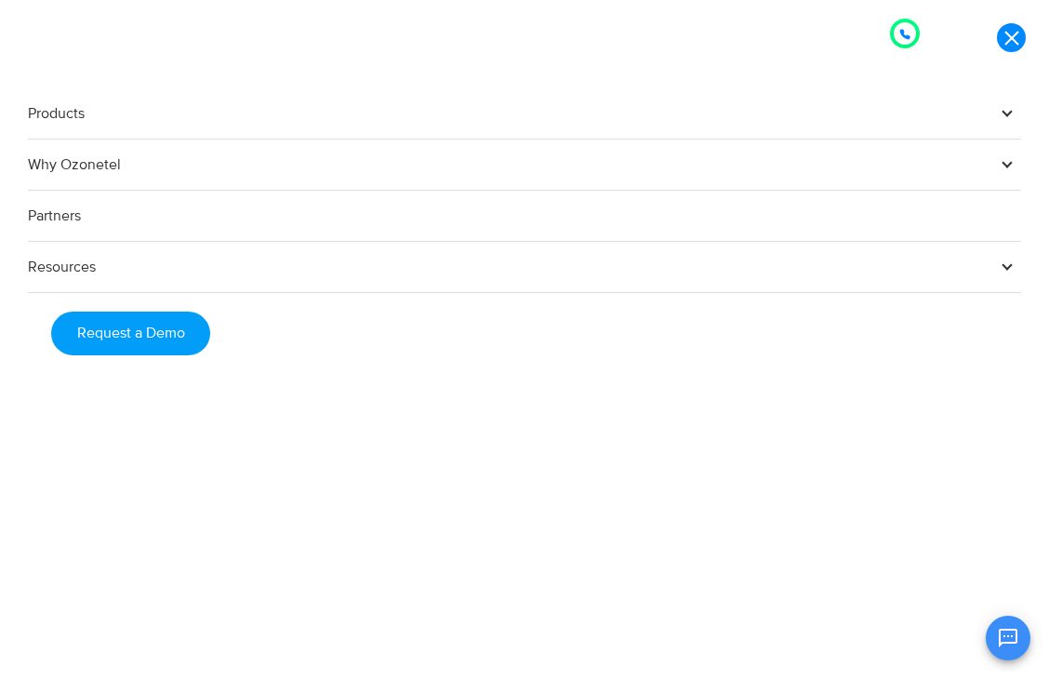
click at [1002, 123] on span at bounding box center [1008, 112] width 28 height 28
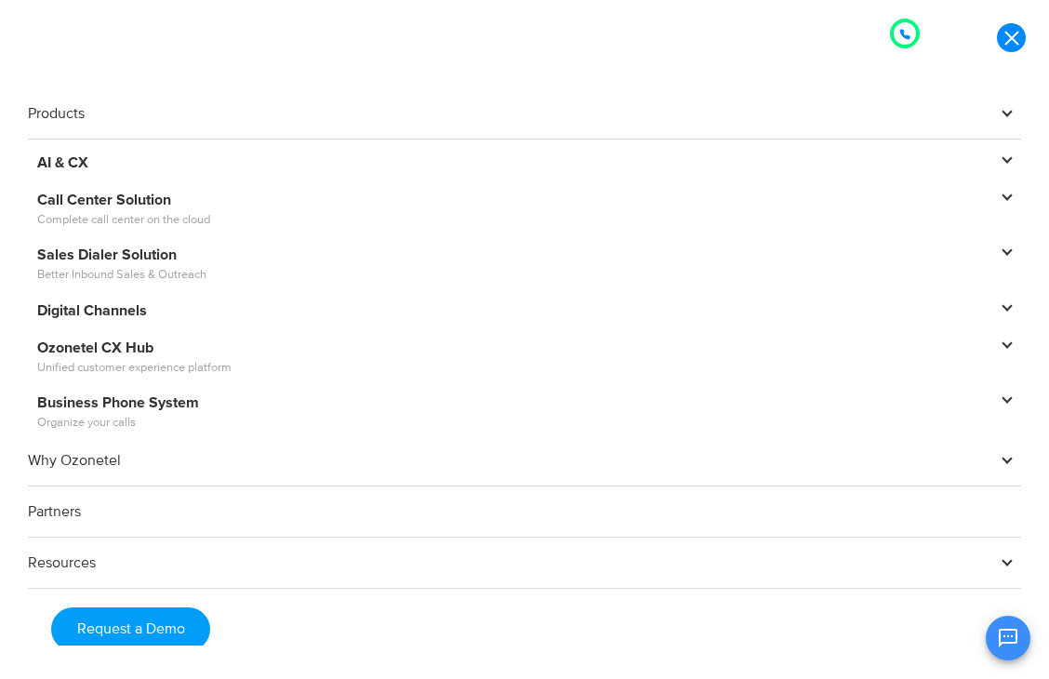
click at [172, 213] on span "Complete call center on the cloud" at bounding box center [515, 220] width 956 height 19
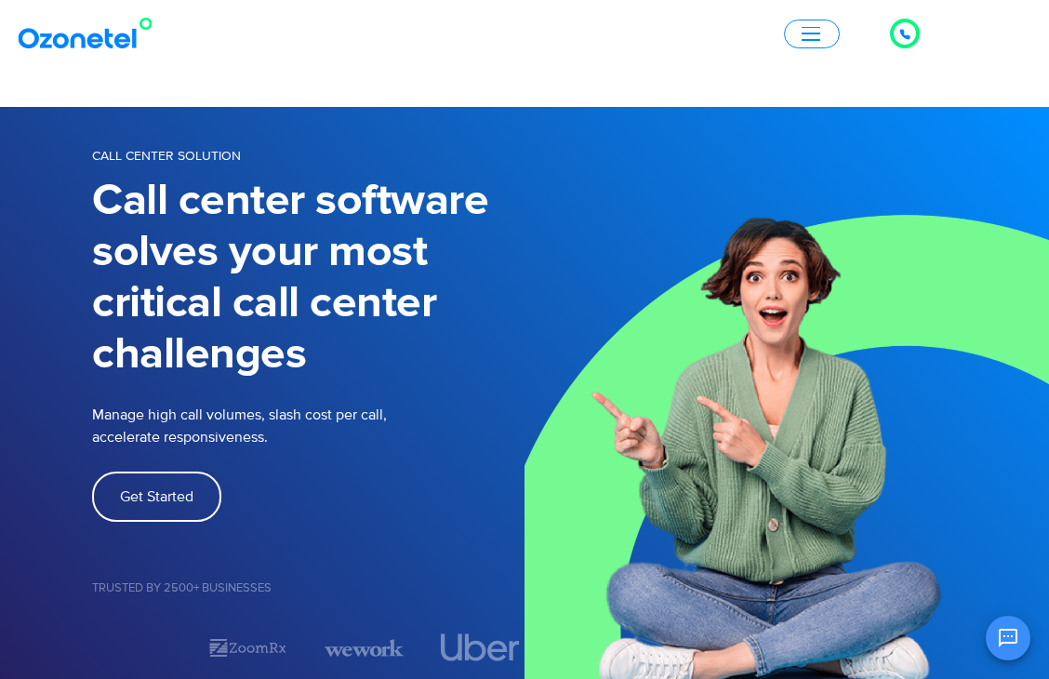
scroll to position [206, 0]
